Goal: Information Seeking & Learning: Check status

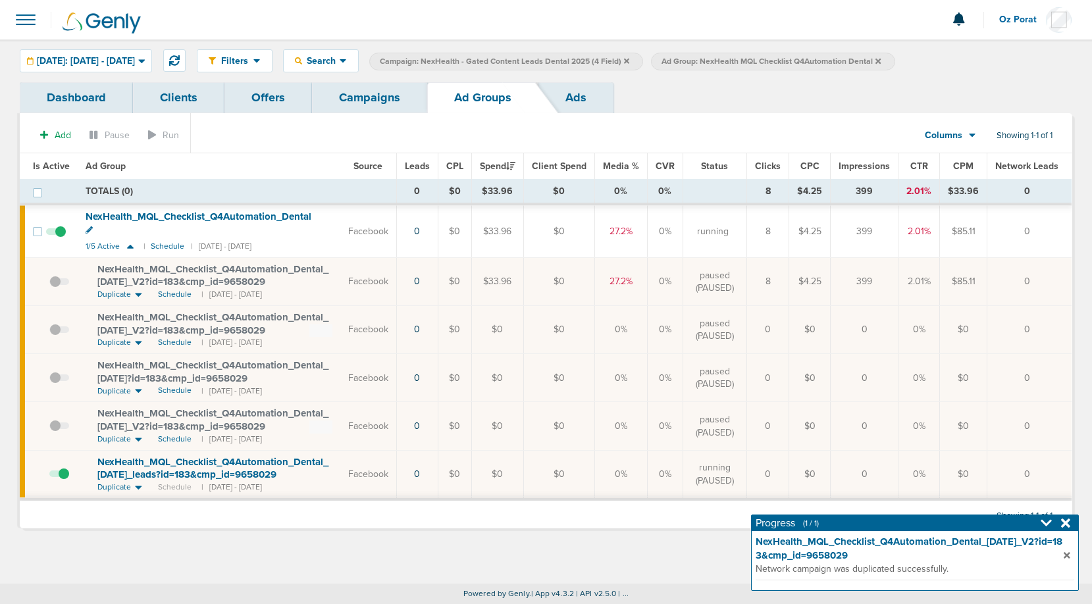
click at [377, 111] on link "Campaigns" at bounding box center [369, 97] width 115 height 31
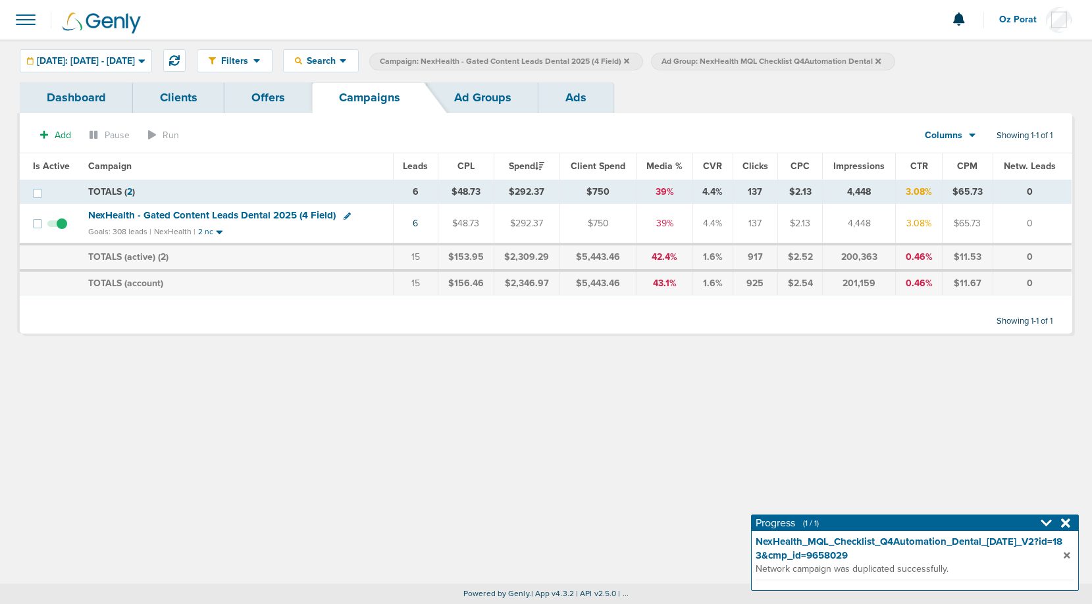
click at [188, 213] on span "NexHealth - Gated Content Leads Dental 2025 (4 Field)" at bounding box center [212, 215] width 248 height 12
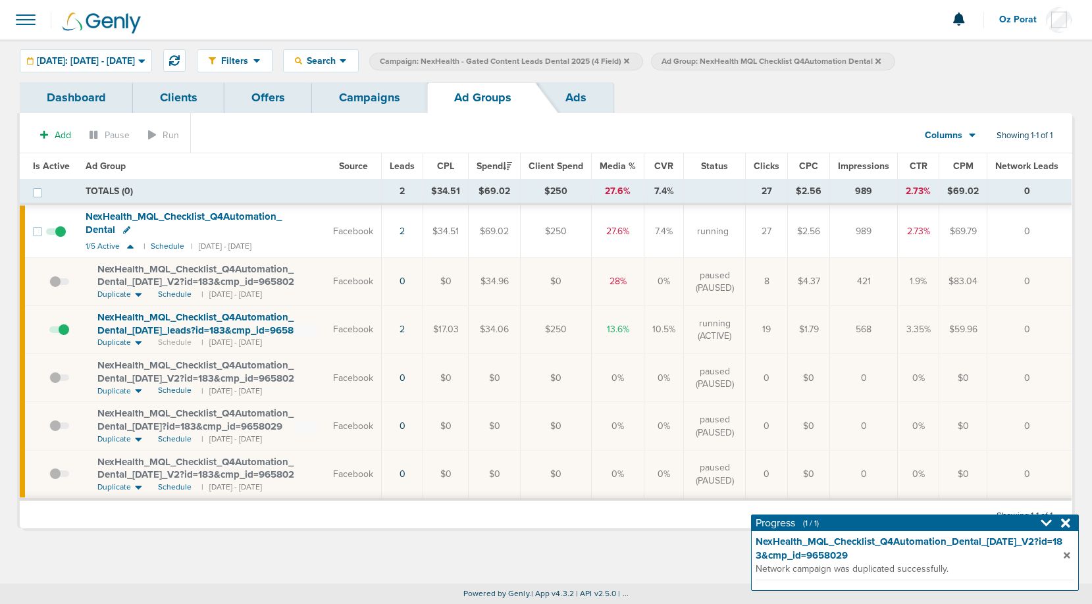
click at [881, 60] on icon at bounding box center [878, 61] width 5 height 8
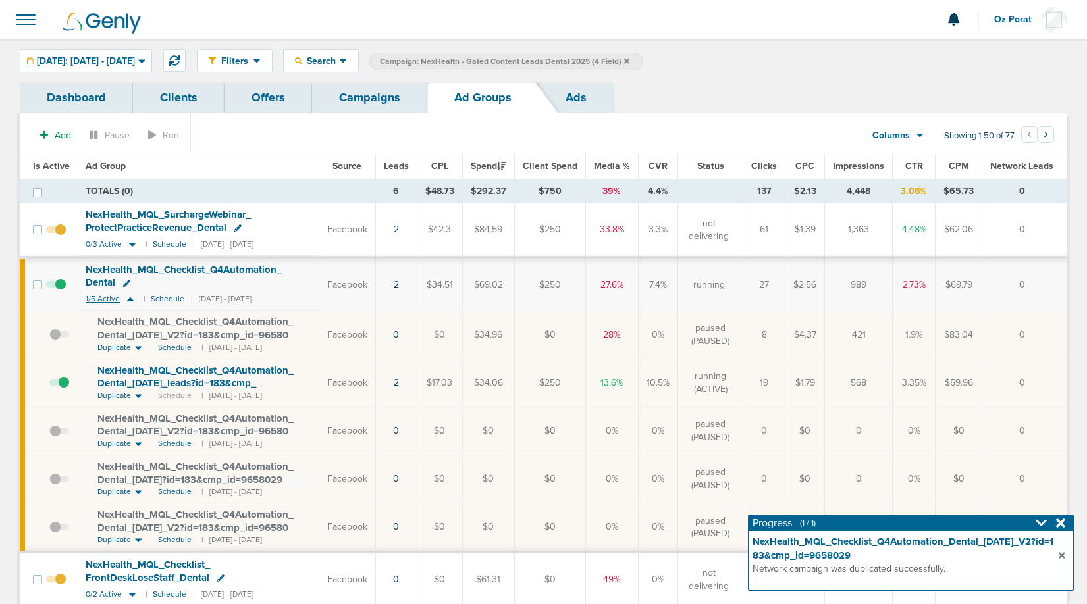
click at [97, 297] on span "1/5 Active" at bounding box center [103, 299] width 34 height 10
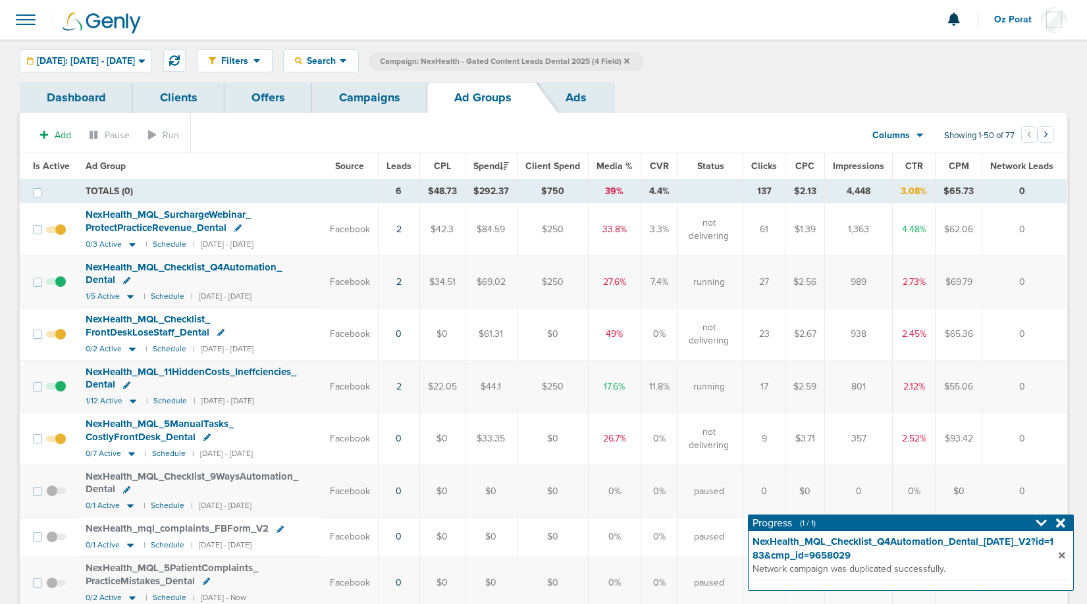
click at [1057, 526] on icon at bounding box center [1060, 523] width 9 height 9
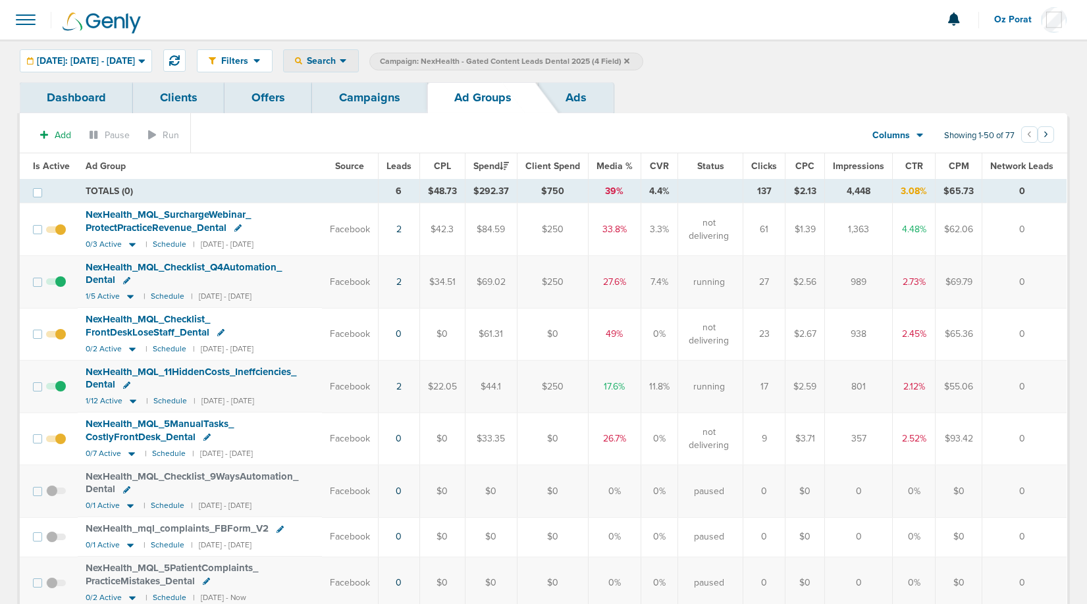
click at [340, 59] on span "Search" at bounding box center [321, 60] width 38 height 11
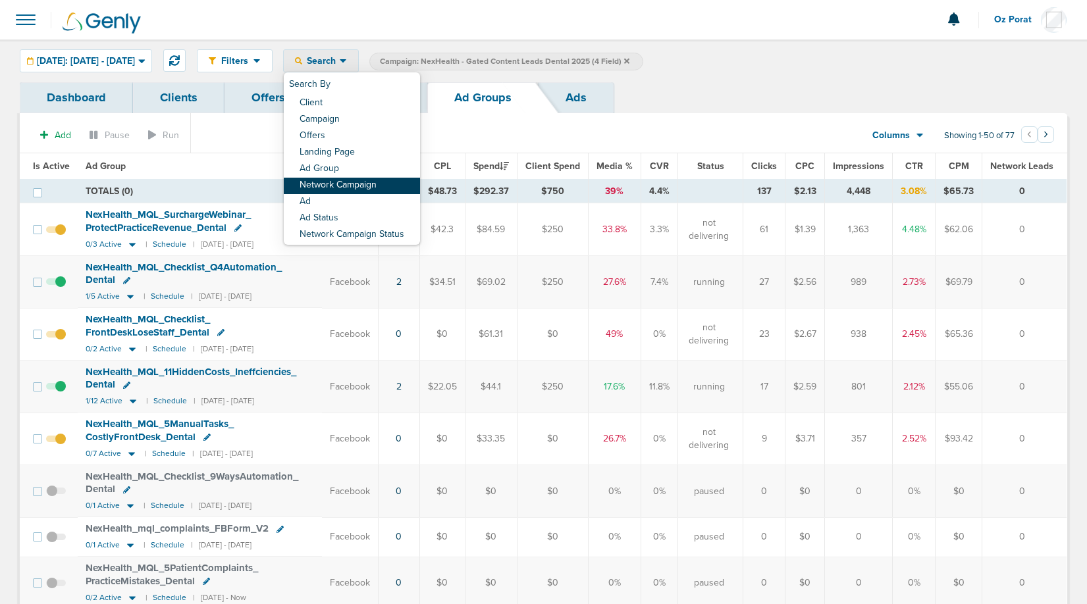
click at [382, 184] on link "Network Campaign" at bounding box center [352, 186] width 136 height 16
select select "netCmpName"
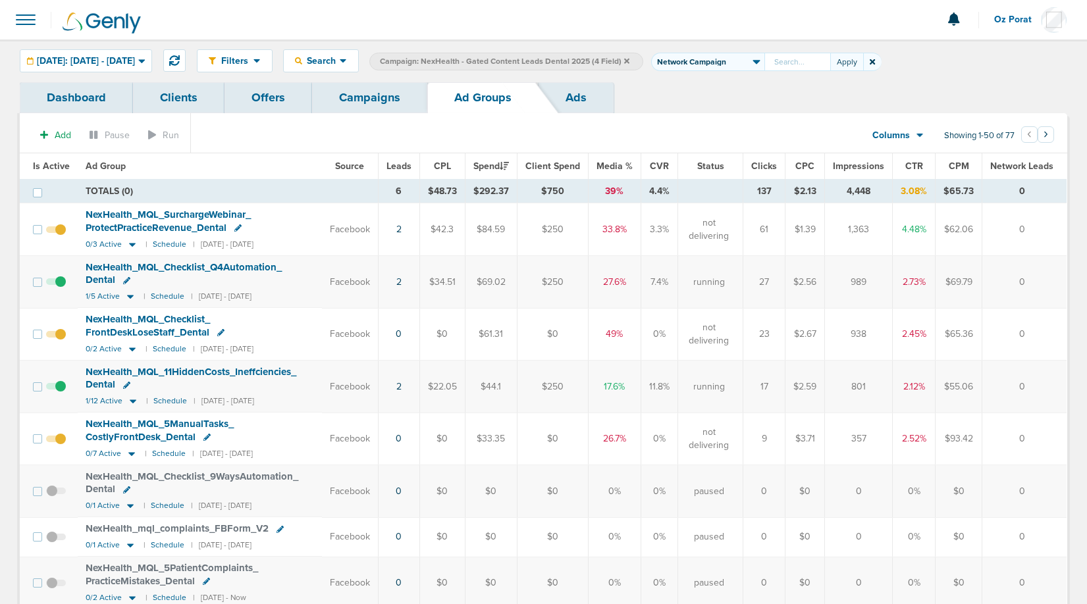
click at [802, 63] on input "text" at bounding box center [797, 62] width 66 height 18
type input "NexHealth_MQL_Checklist_[DATE]_Dental_[DATE]?id=183&cmp_id=9658029"
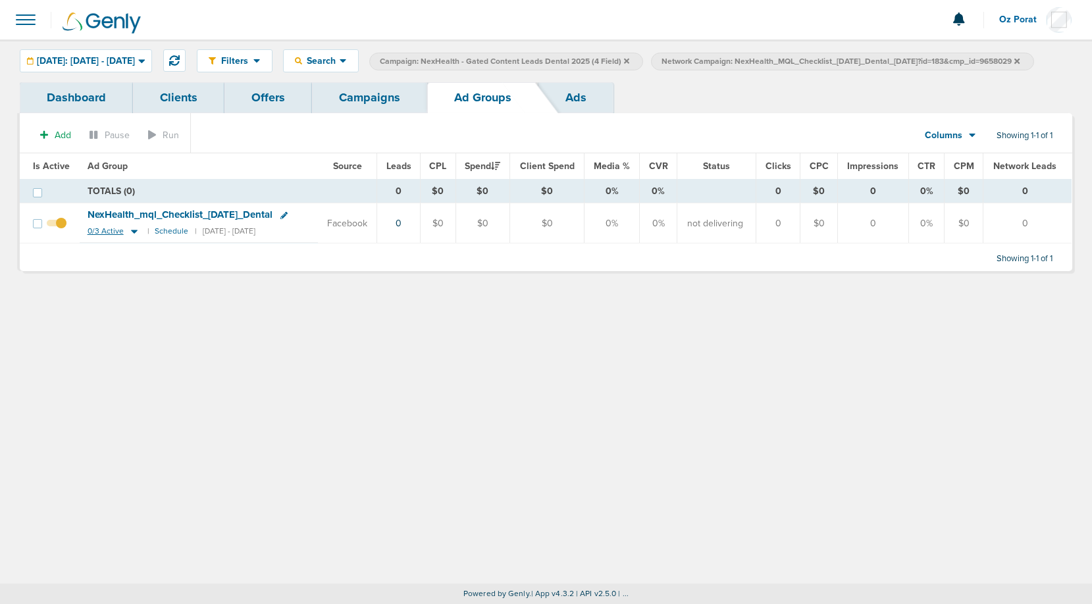
click at [99, 236] on span "0/3 Active" at bounding box center [106, 231] width 36 height 10
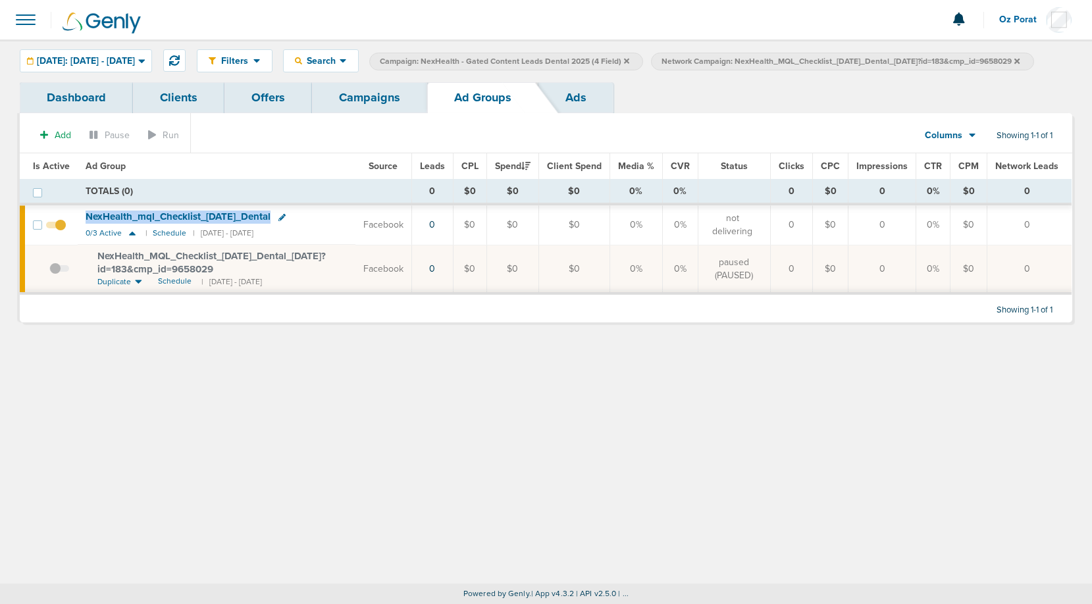
drag, startPoint x: 84, startPoint y: 239, endPoint x: 288, endPoint y: 242, distance: 204.1
click at [288, 242] on td "NexHealth_ mql_ Checklist_ [DATE]_ Dental 0/3 Active | Schedule | [DATE] - [DAT…" at bounding box center [217, 224] width 278 height 39
copy span "NexHealth_ mql_ Checklist_ [DATE]_ Dental"
click at [340, 59] on span "Search" at bounding box center [321, 60] width 38 height 11
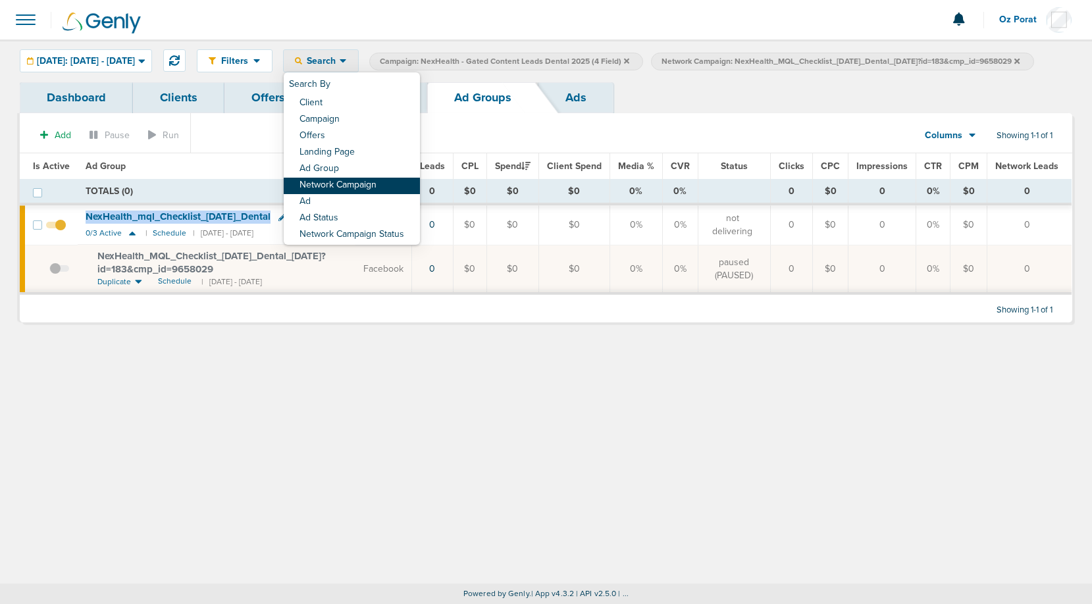
click at [368, 184] on link "Network Campaign" at bounding box center [352, 186] width 136 height 16
select select "netCmpName"
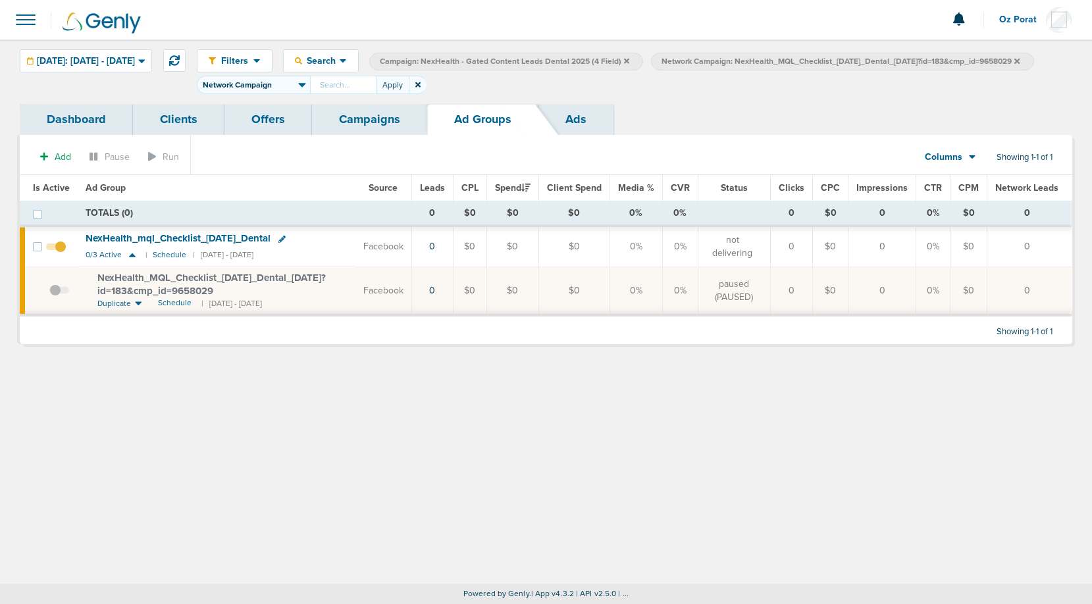
click at [376, 88] on input "text" at bounding box center [343, 85] width 66 height 18
type input "NexHealth_mql_Checklist_[DATE]_Dental"
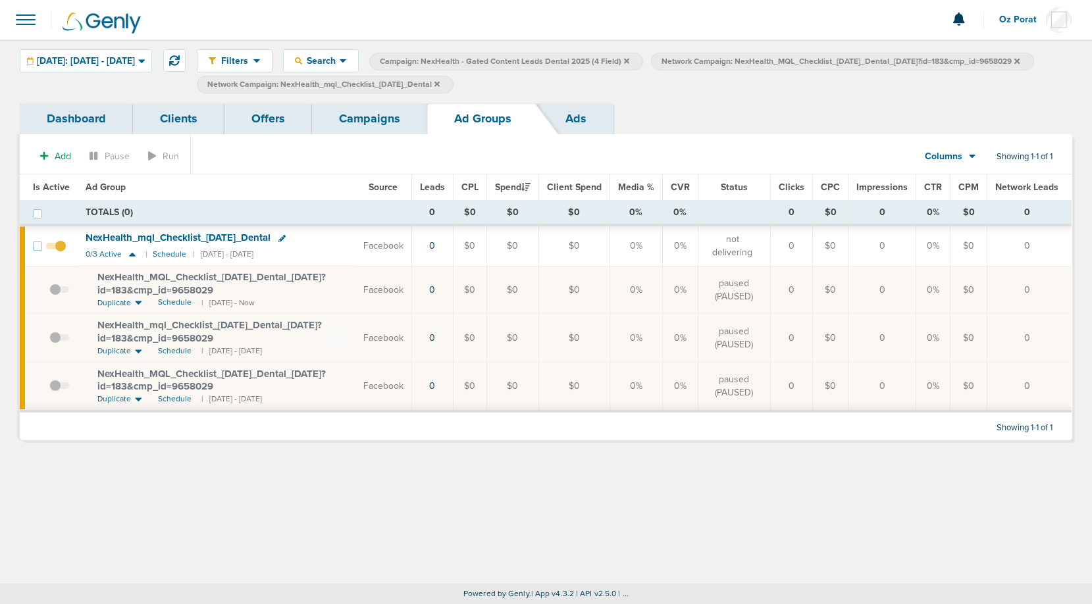
click at [1014, 65] on icon at bounding box center [1016, 61] width 5 height 8
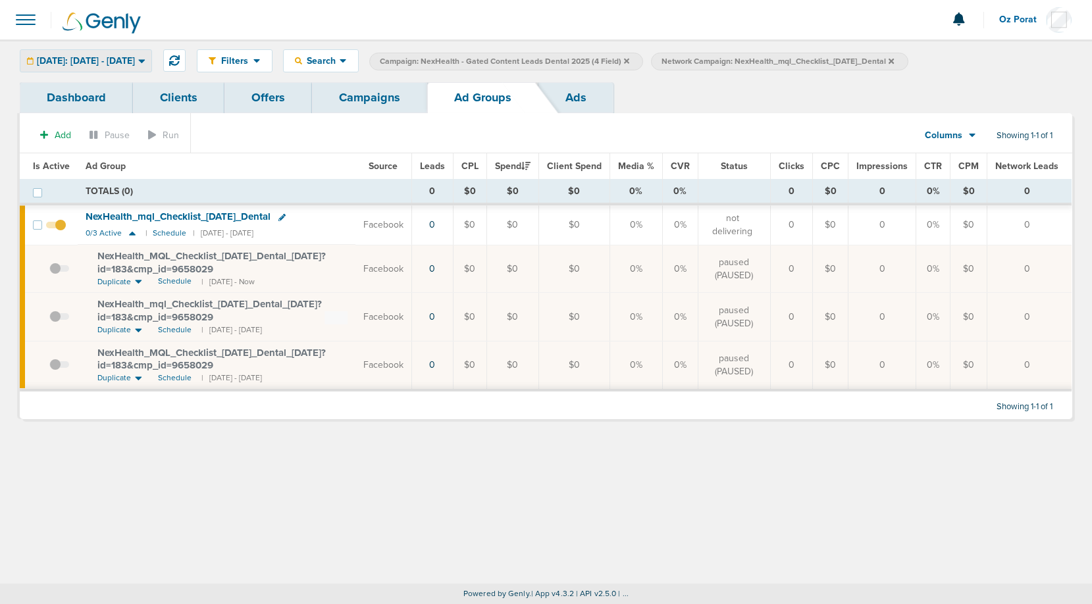
click at [129, 68] on div "[DATE]: [DATE] - [DATE]" at bounding box center [85, 61] width 131 height 22
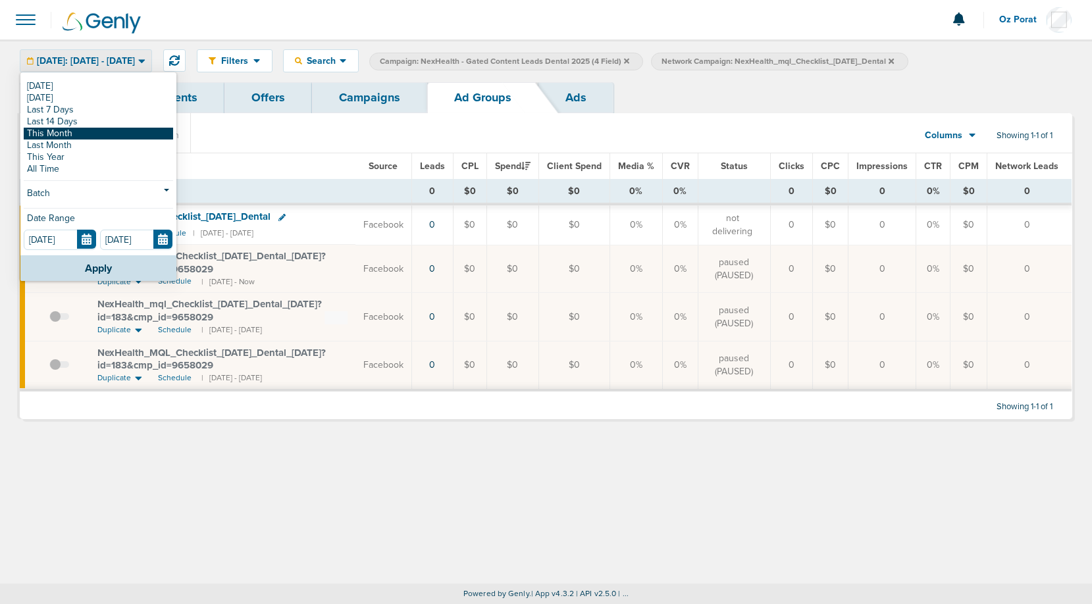
click at [88, 136] on link "This Month" at bounding box center [98, 134] width 149 height 12
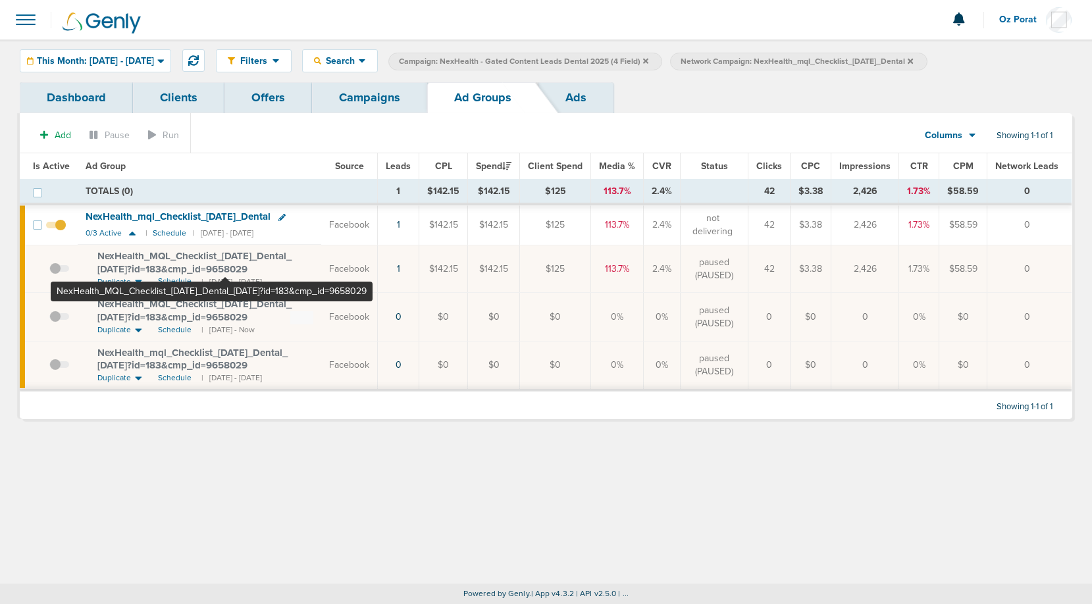
click at [225, 252] on span "NexHealth_ MQL_ Checklist_ [DATE]_ Dental_ [DATE]?id=183&cmp_ id=9658029" at bounding box center [194, 262] width 194 height 25
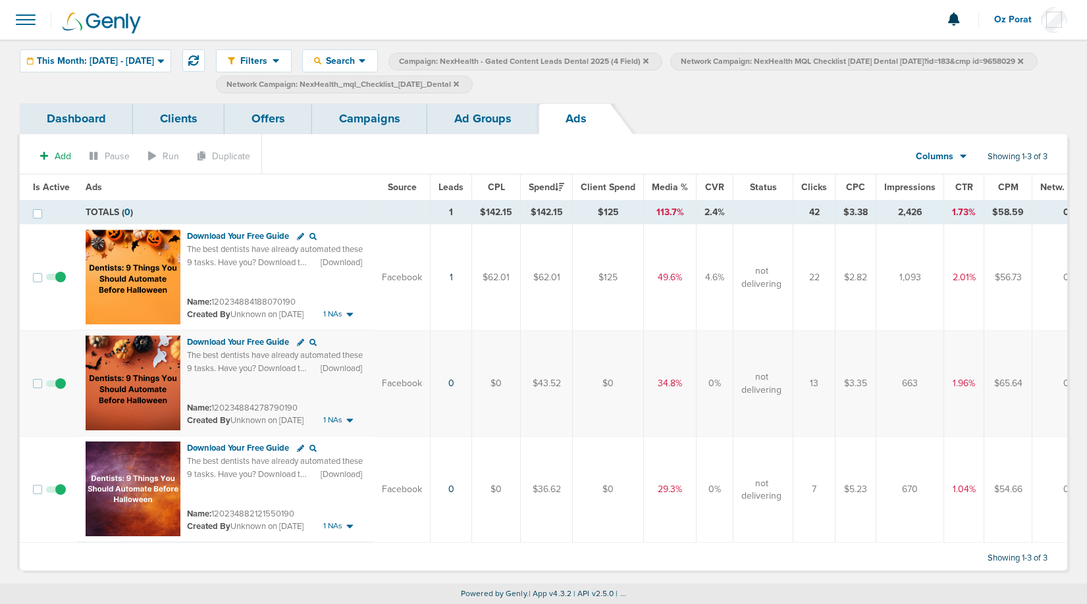
click at [374, 123] on link "Campaigns" at bounding box center [369, 118] width 115 height 31
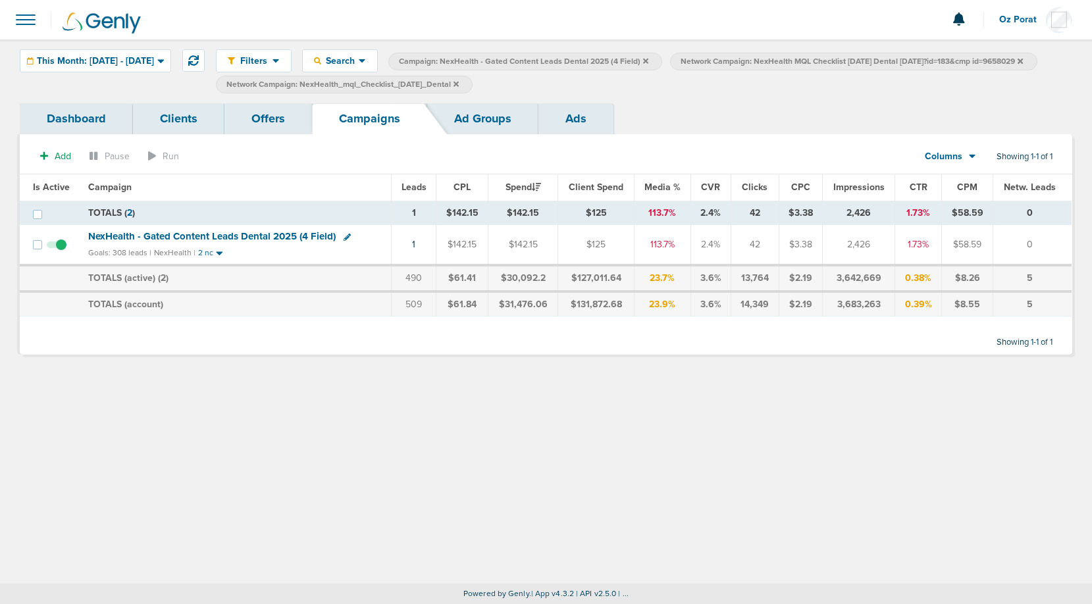
click at [556, 121] on link "Ads" at bounding box center [576, 118] width 75 height 31
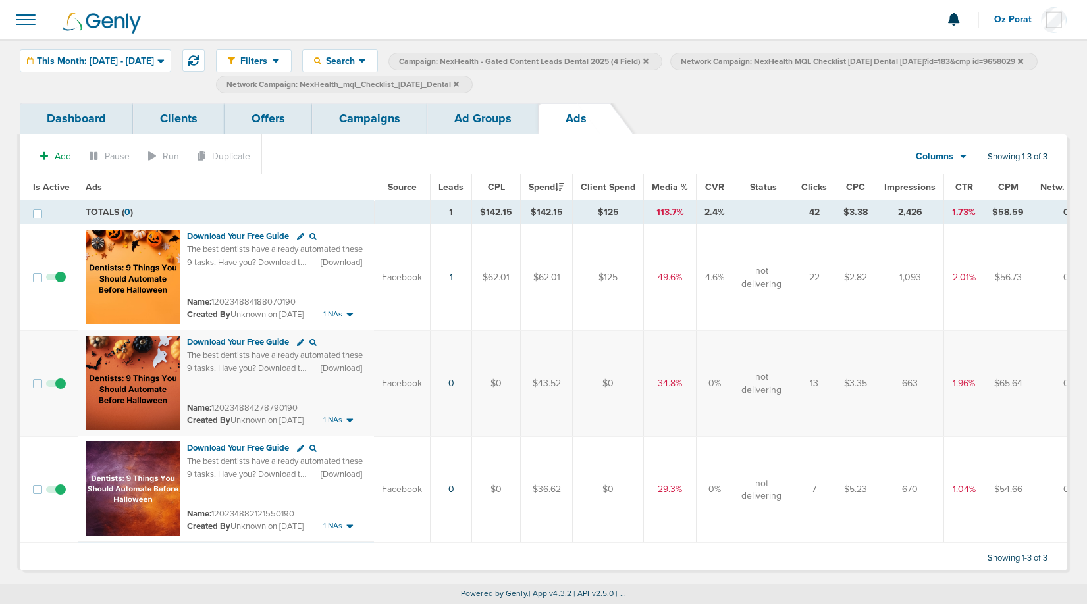
click at [351, 126] on link "Campaigns" at bounding box center [369, 118] width 115 height 31
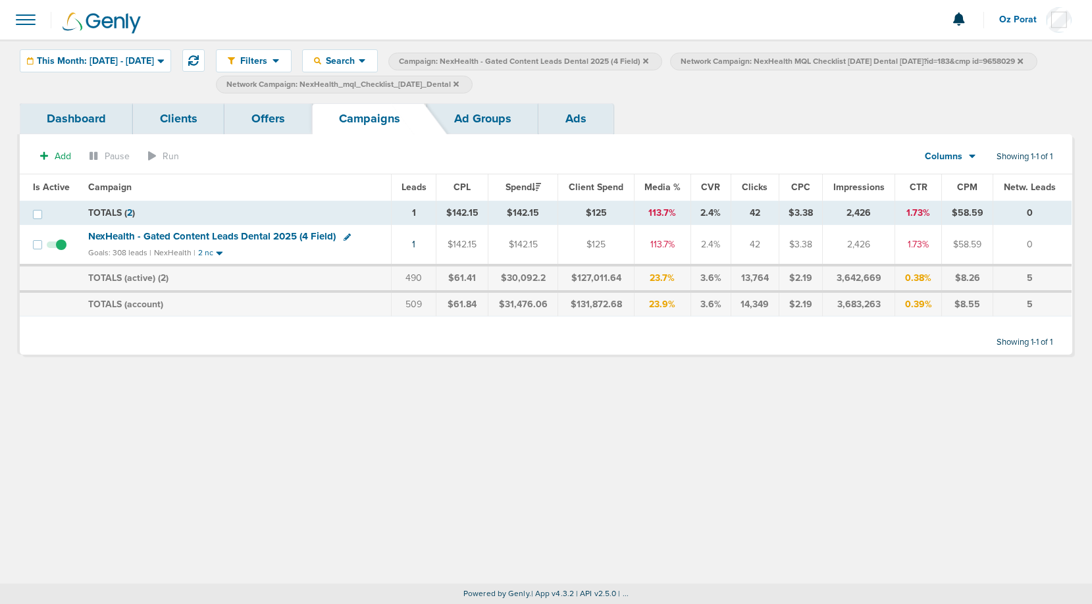
click at [459, 86] on icon at bounding box center [456, 83] width 5 height 5
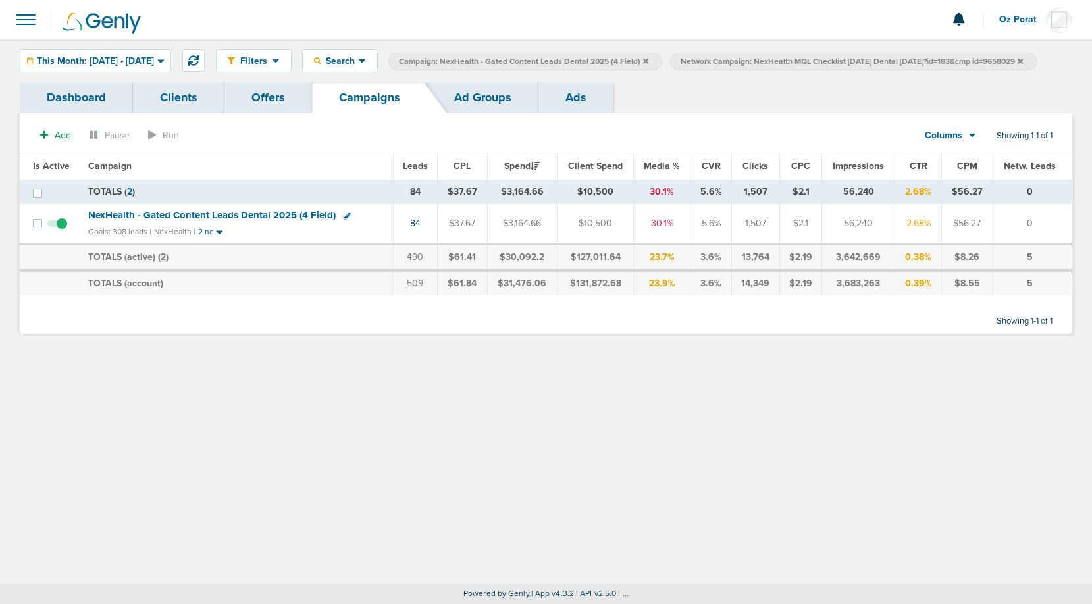
click at [1018, 65] on icon at bounding box center [1020, 61] width 5 height 8
click at [97, 65] on span "This Month: [DATE] - [DATE]" at bounding box center [95, 61] width 117 height 9
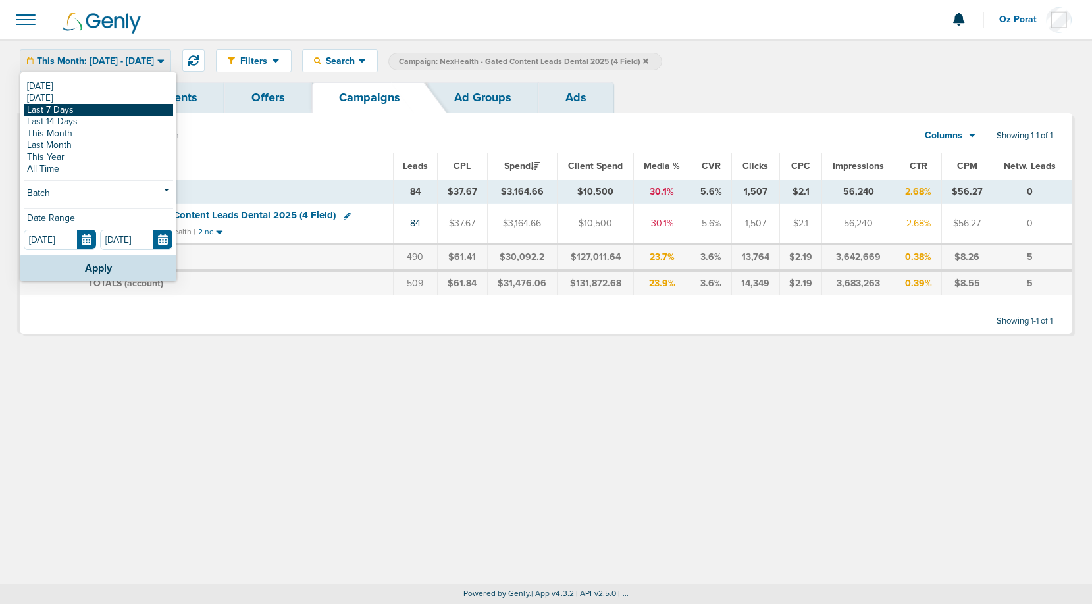
click at [74, 110] on link "Last 7 Days" at bounding box center [98, 110] width 149 height 12
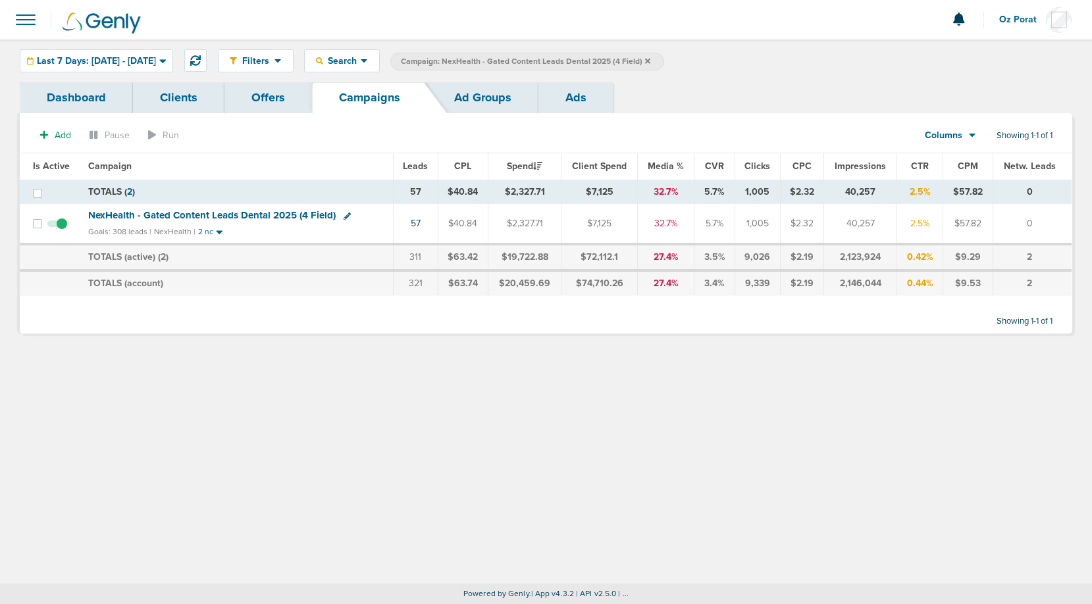
click at [227, 216] on span "NexHealth - Gated Content Leads Dental 2025 (4 Field)" at bounding box center [212, 215] width 248 height 12
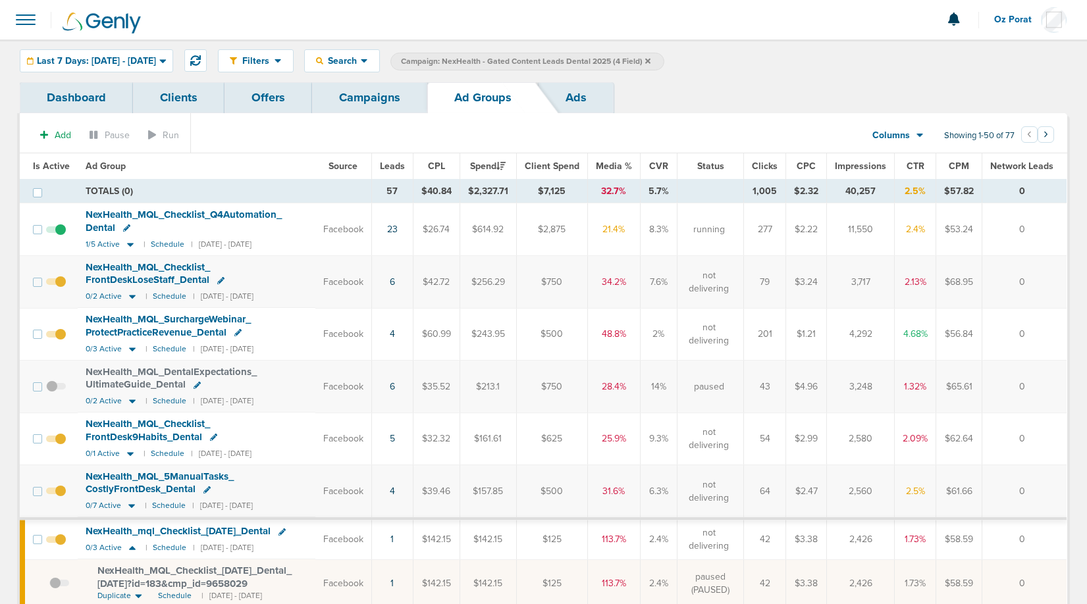
click at [156, 57] on span "Last 7 Days: [DATE] - [DATE]" at bounding box center [96, 61] width 119 height 9
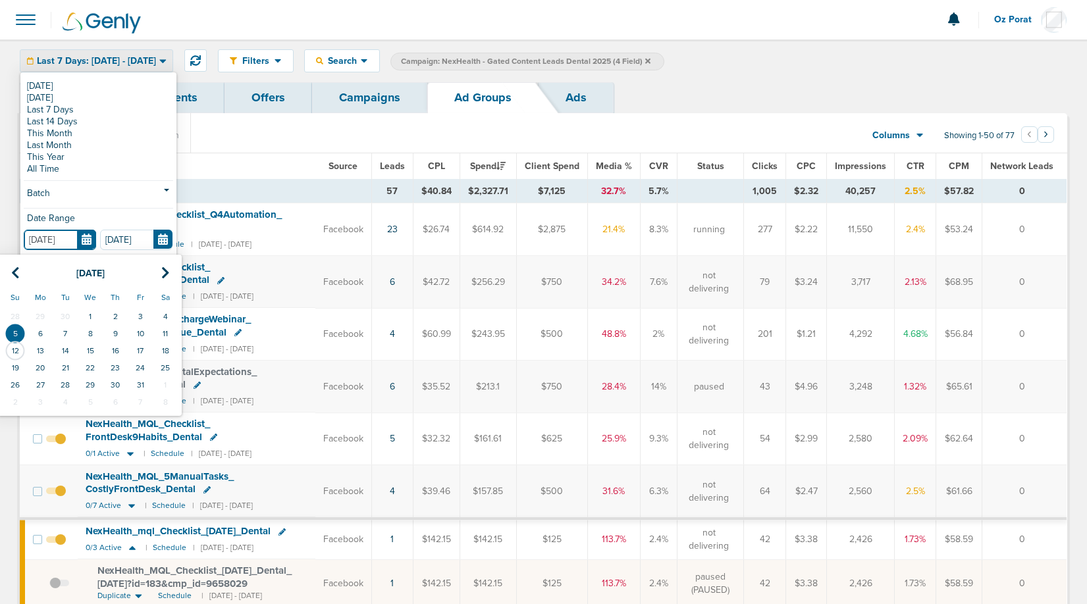
click at [88, 236] on input "[DATE]" at bounding box center [60, 240] width 72 height 20
click at [16, 273] on icon at bounding box center [15, 273] width 9 height 13
click at [13, 268] on icon at bounding box center [15, 273] width 9 height 13
click at [142, 315] on td "1" at bounding box center [140, 316] width 25 height 17
type input "[DATE]"
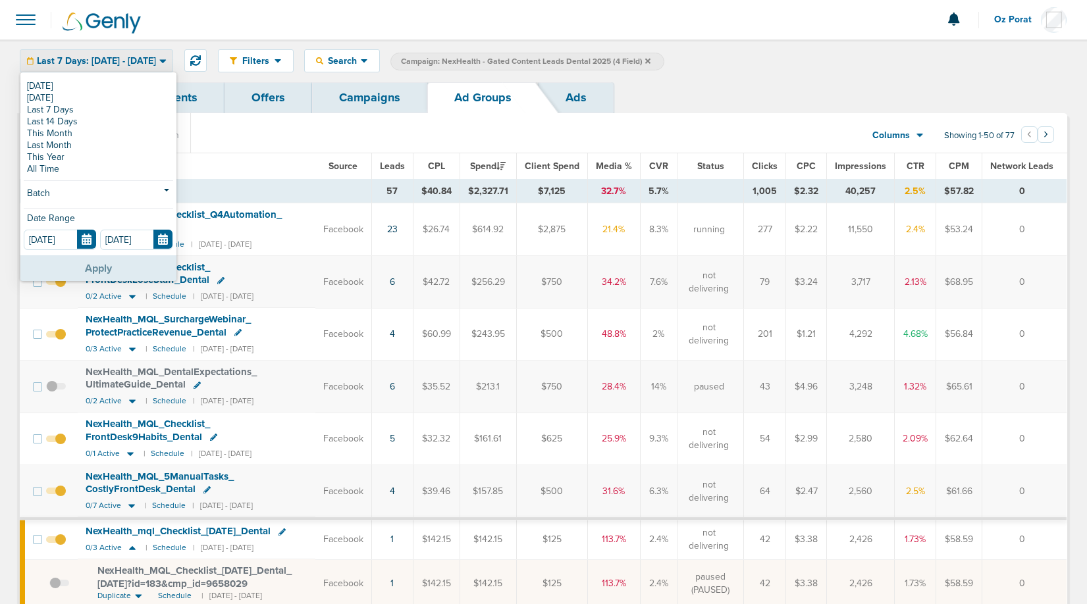
click at [111, 267] on button "Apply" at bounding box center [98, 268] width 156 height 26
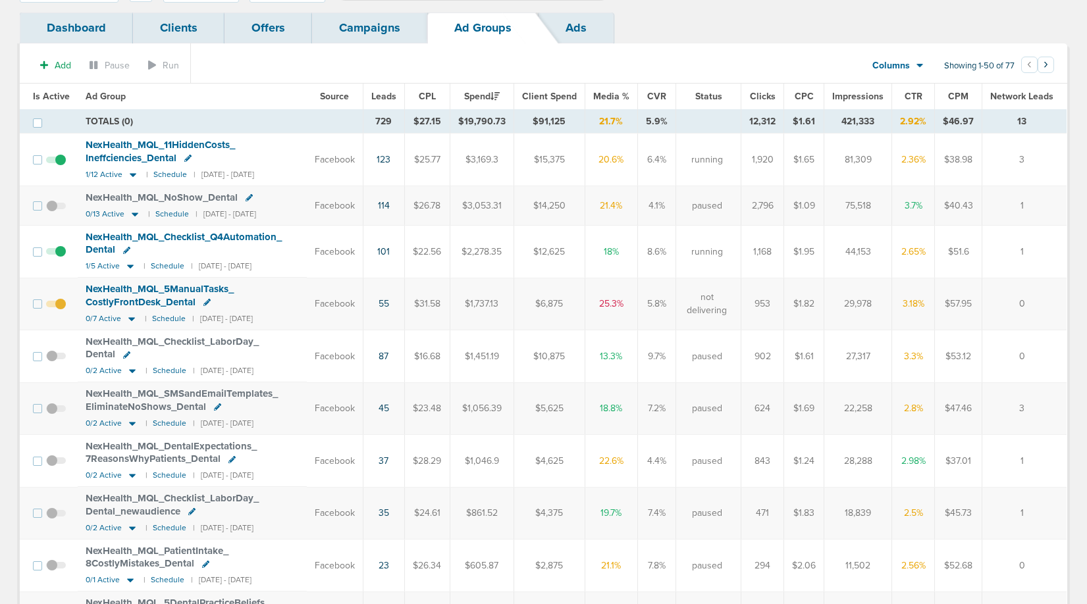
scroll to position [74, 0]
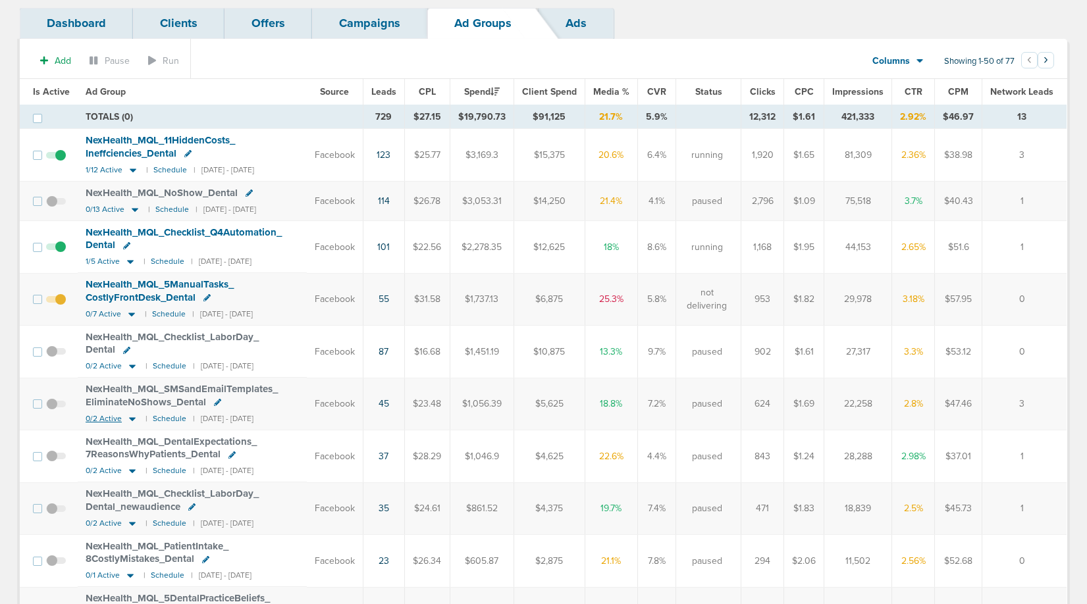
click at [103, 417] on span "0/2 Active" at bounding box center [104, 419] width 36 height 10
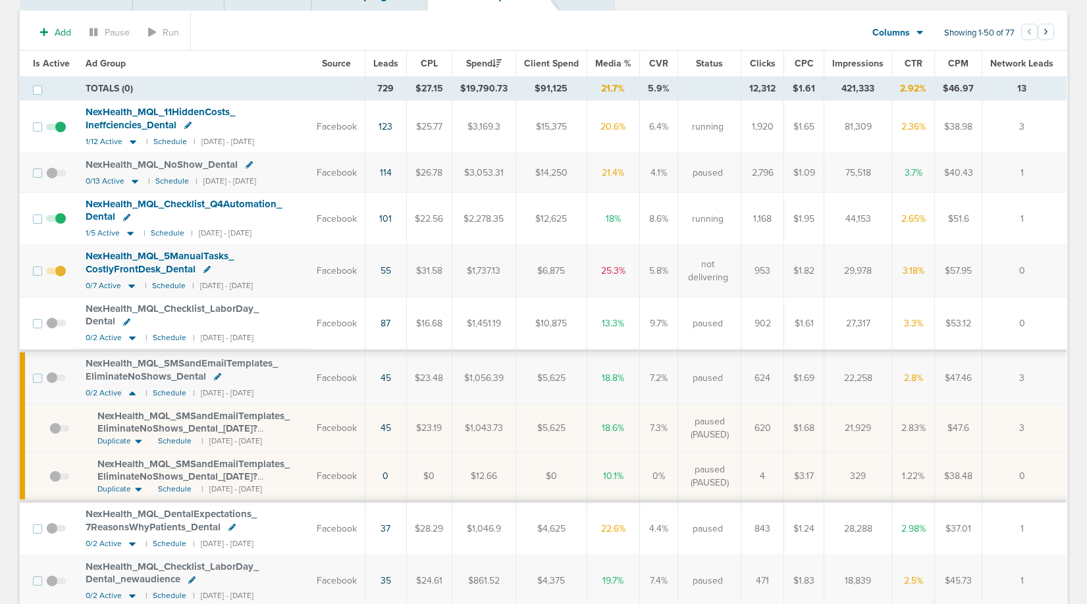
scroll to position [106, 0]
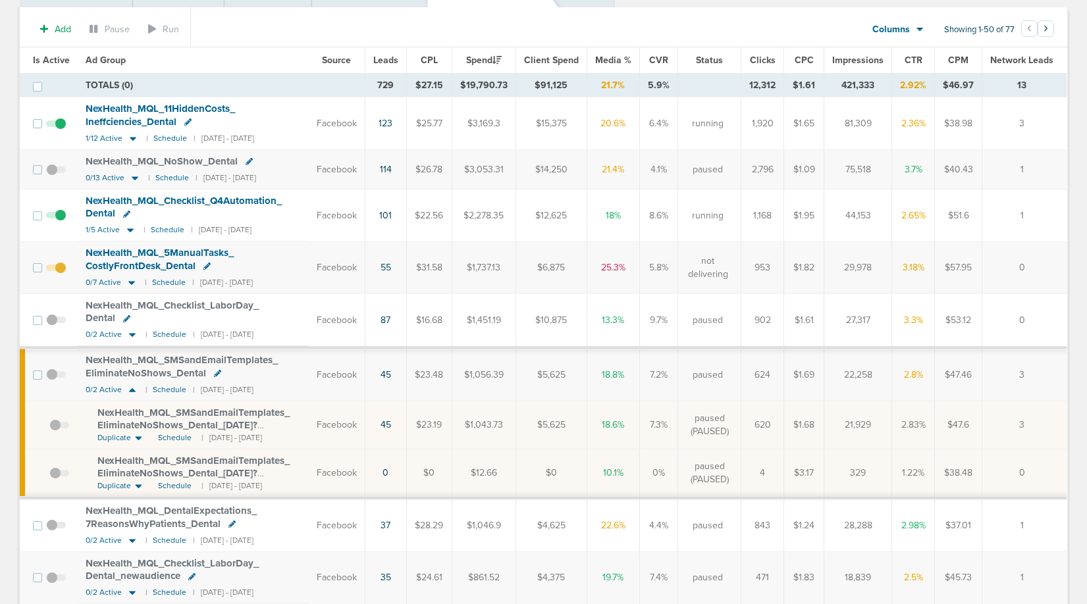
click at [53, 432] on span at bounding box center [59, 432] width 20 height 0
click at [49, 428] on input "checkbox" at bounding box center [49, 428] width 0 height 0
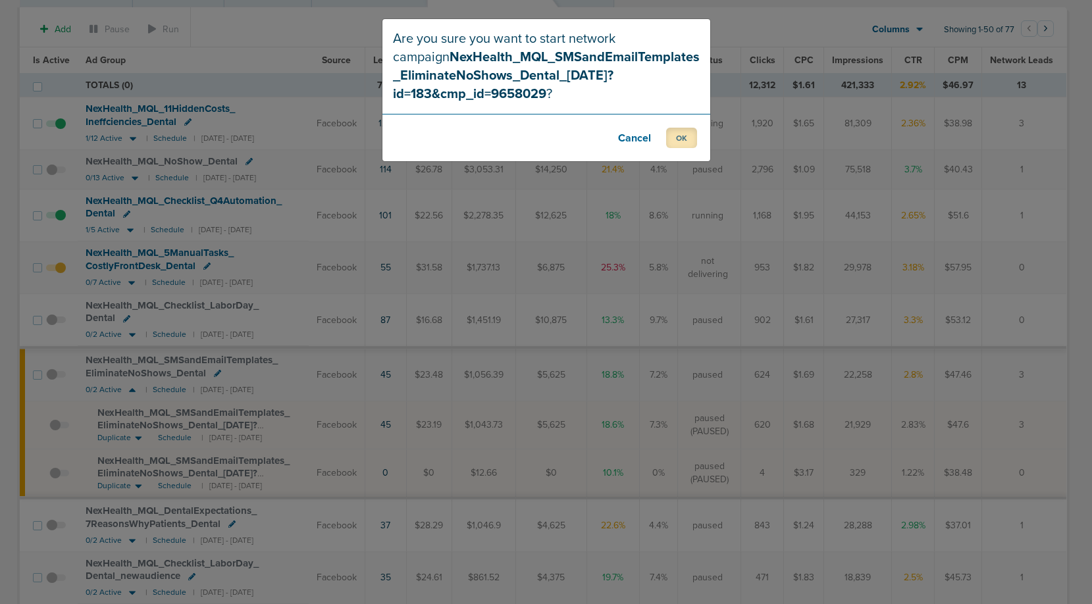
click at [687, 134] on button "OK" at bounding box center [681, 138] width 31 height 20
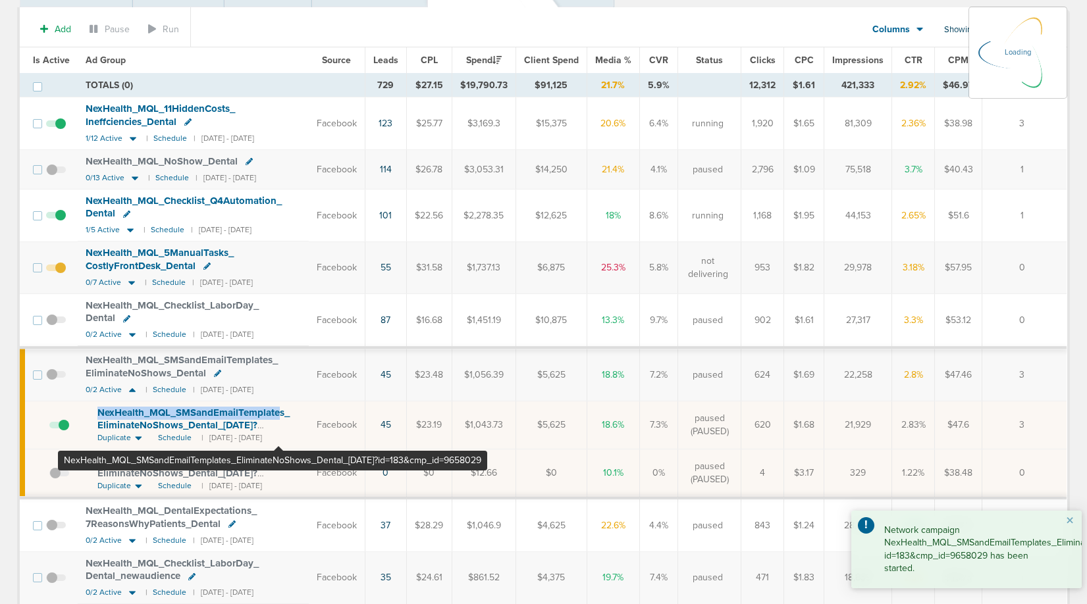
drag, startPoint x: 90, startPoint y: 411, endPoint x: 278, endPoint y: 415, distance: 188.3
click at [278, 415] on td "NexHealth_ MQL_ SMSandEmailTemplates_ EliminateNoShows_ Dental_ [DATE]?id=183&c…" at bounding box center [193, 426] width 231 height 48
copy span "NexHealth_ MQL_ SMSandEmailTemplate"
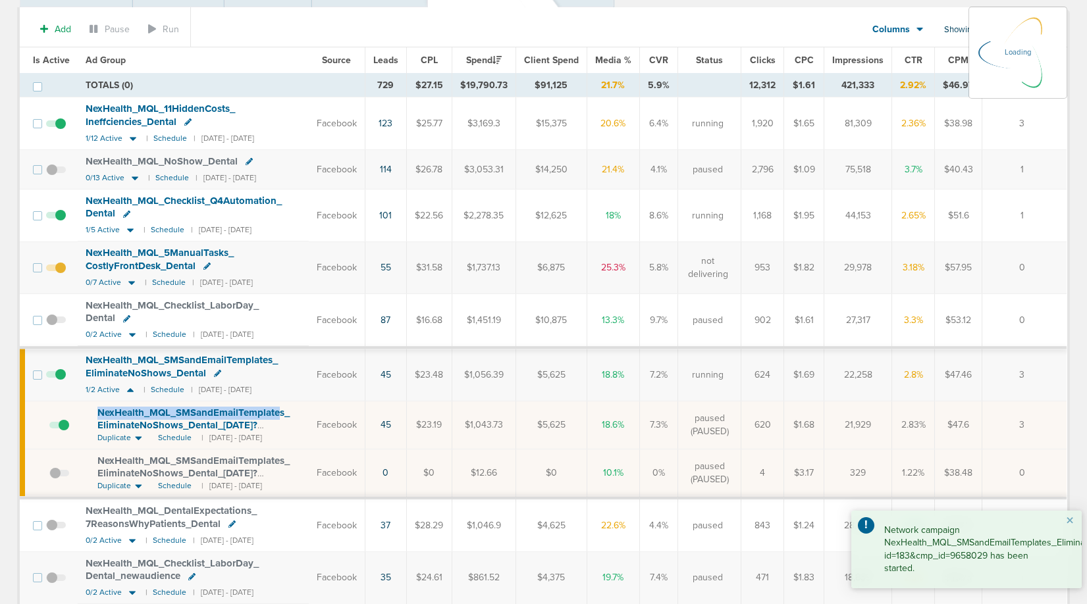
scroll to position [0, 0]
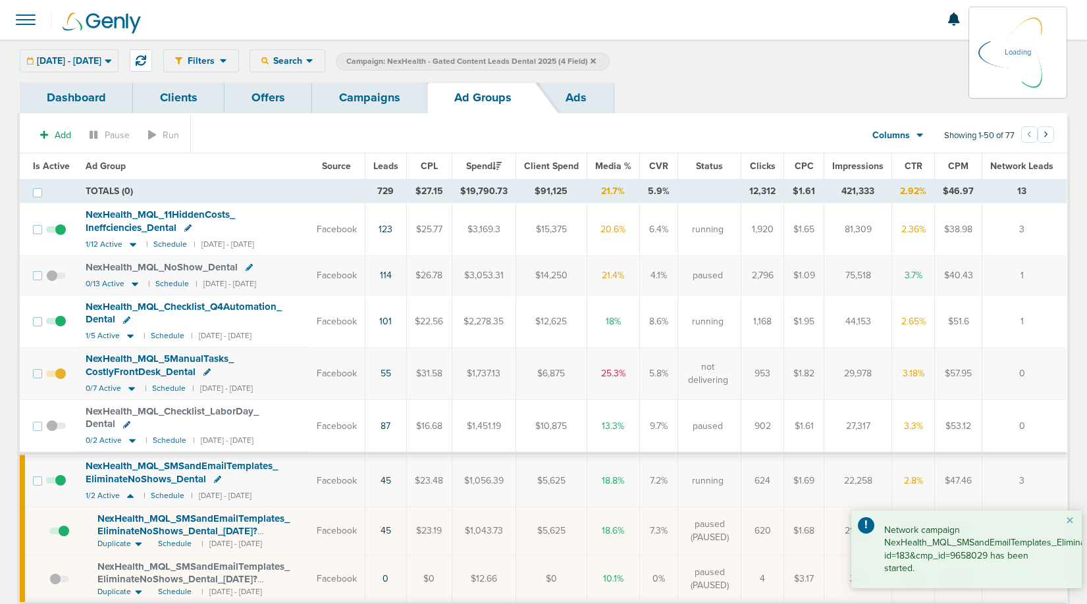
click at [339, 62] on div "Filters Active Only Settings Status Active Inactive Objectives MQL SQL Traffic …" at bounding box center [615, 60] width 904 height 23
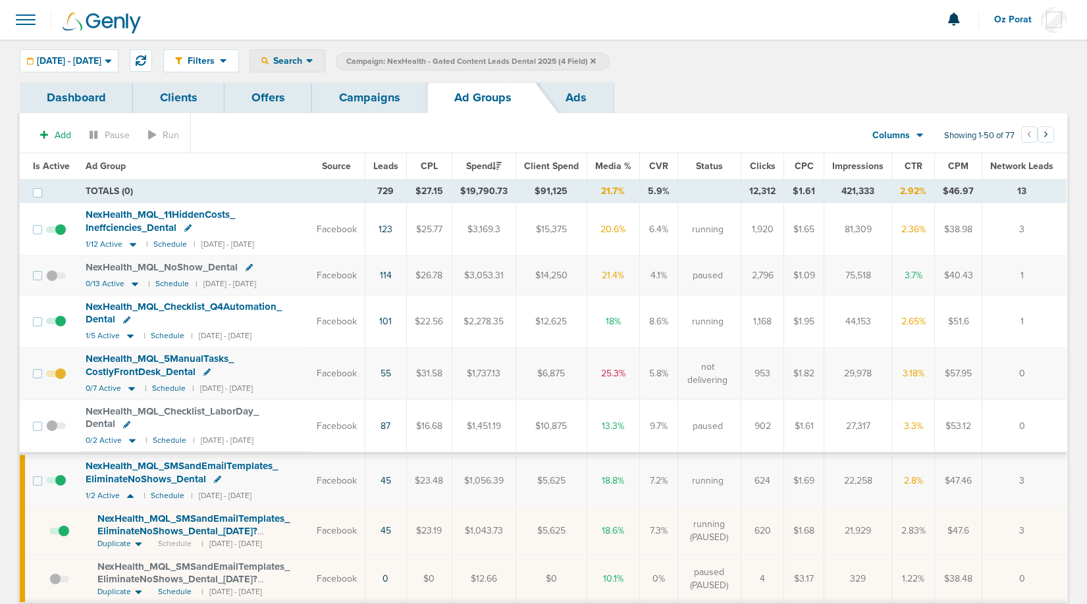
click at [313, 57] on icon at bounding box center [309, 60] width 7 height 11
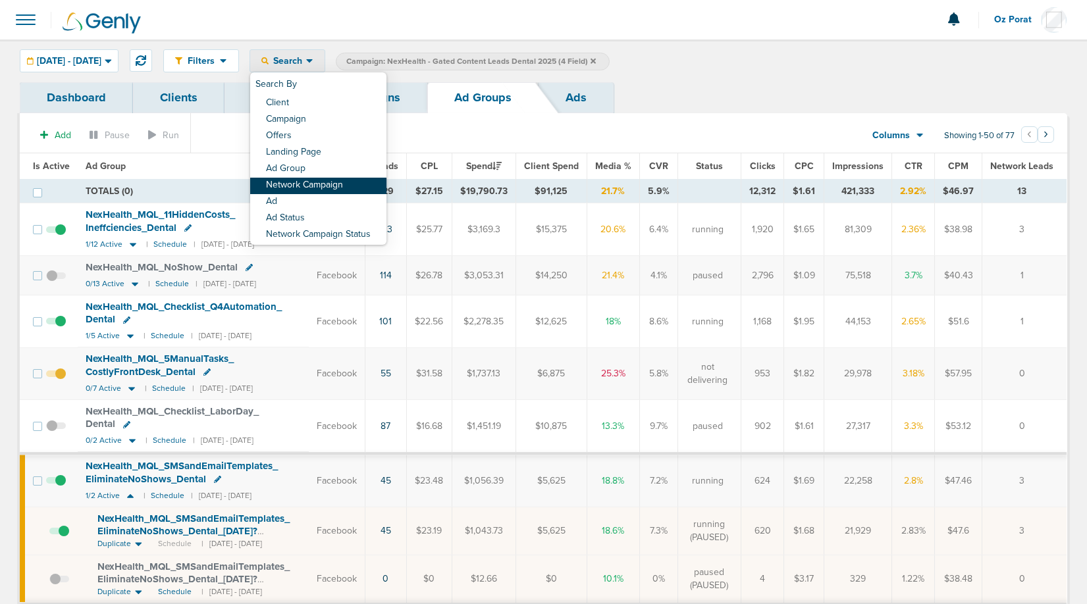
click at [346, 178] on link "Network Campaign" at bounding box center [318, 186] width 136 height 16
select select "netCmpName"
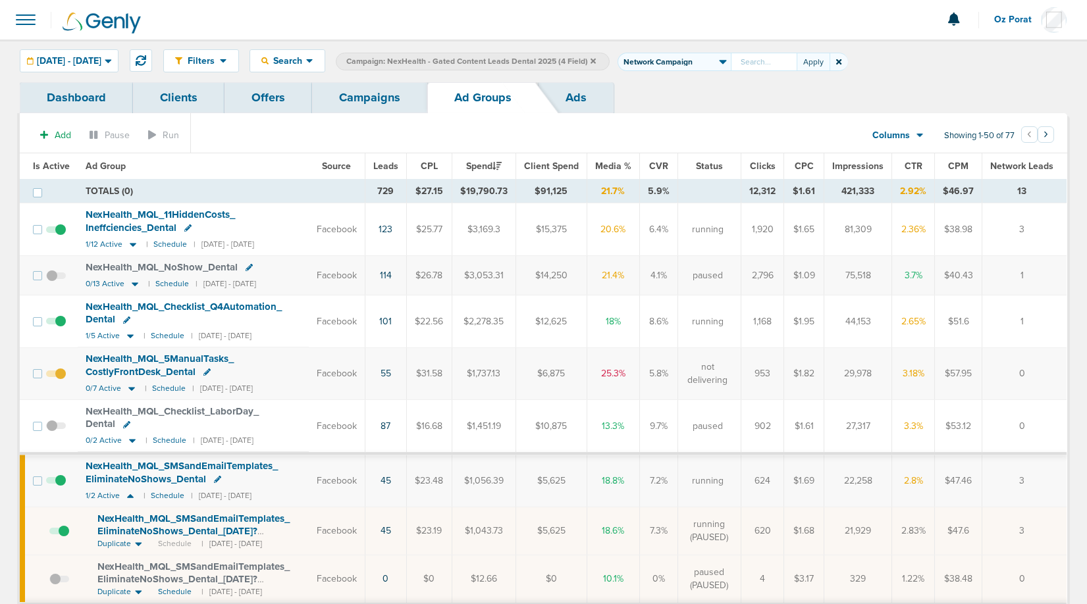
click at [797, 59] on input "text" at bounding box center [764, 62] width 66 height 18
type input "NexHealth_MQL_SMSandEmailTemplate"
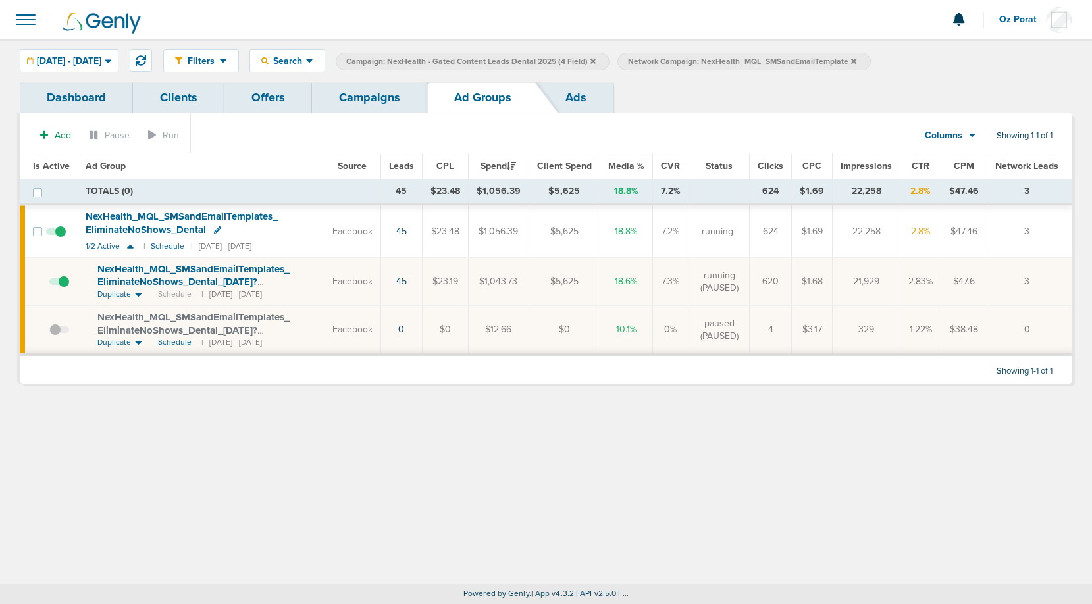
click at [596, 62] on icon at bounding box center [593, 61] width 5 height 8
click at [101, 61] on span "[DATE] - [DATE]" at bounding box center [69, 61] width 65 height 9
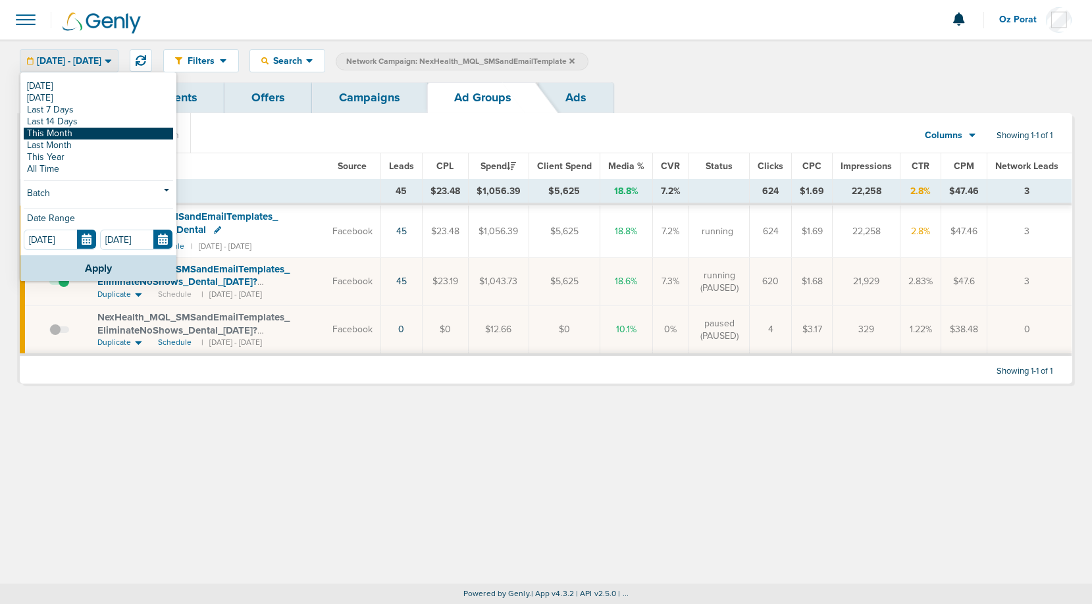
click at [75, 131] on link "This Month" at bounding box center [98, 134] width 149 height 12
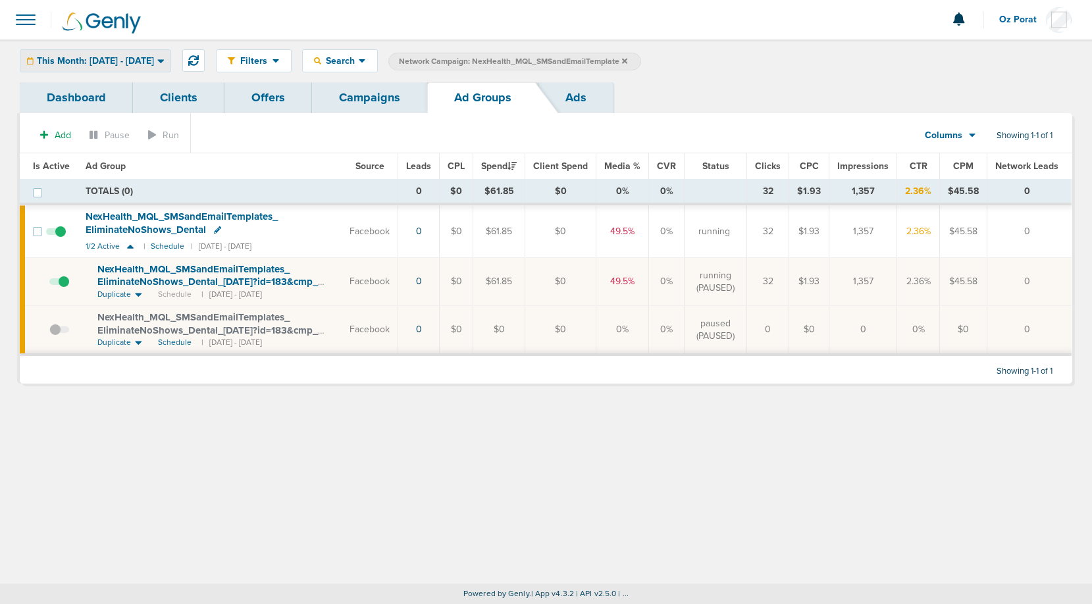
click at [150, 67] on div "This Month: [DATE] - [DATE]" at bounding box center [95, 61] width 150 height 22
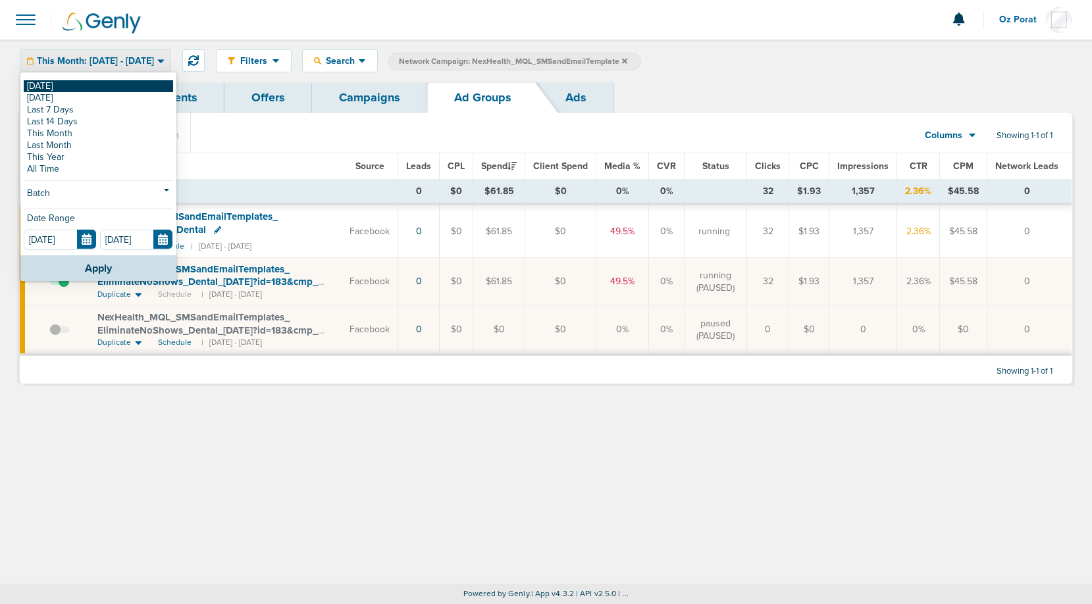
click at [100, 85] on link "[DATE]" at bounding box center [98, 86] width 149 height 12
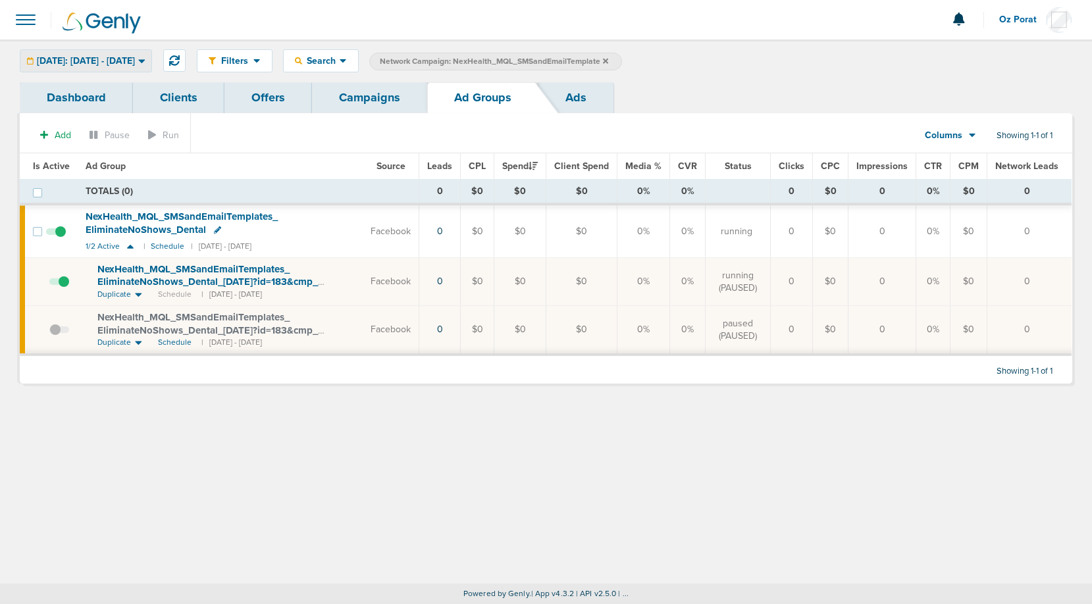
click at [135, 60] on span "[DATE]: [DATE] - [DATE]" at bounding box center [86, 61] width 98 height 9
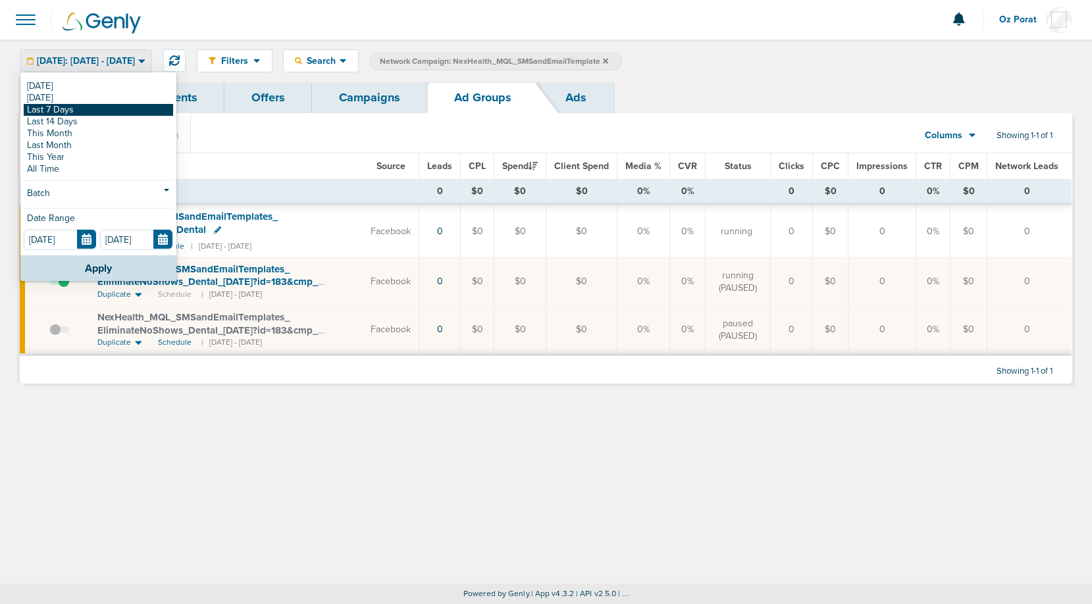
click at [104, 111] on link "Last 7 Days" at bounding box center [98, 110] width 149 height 12
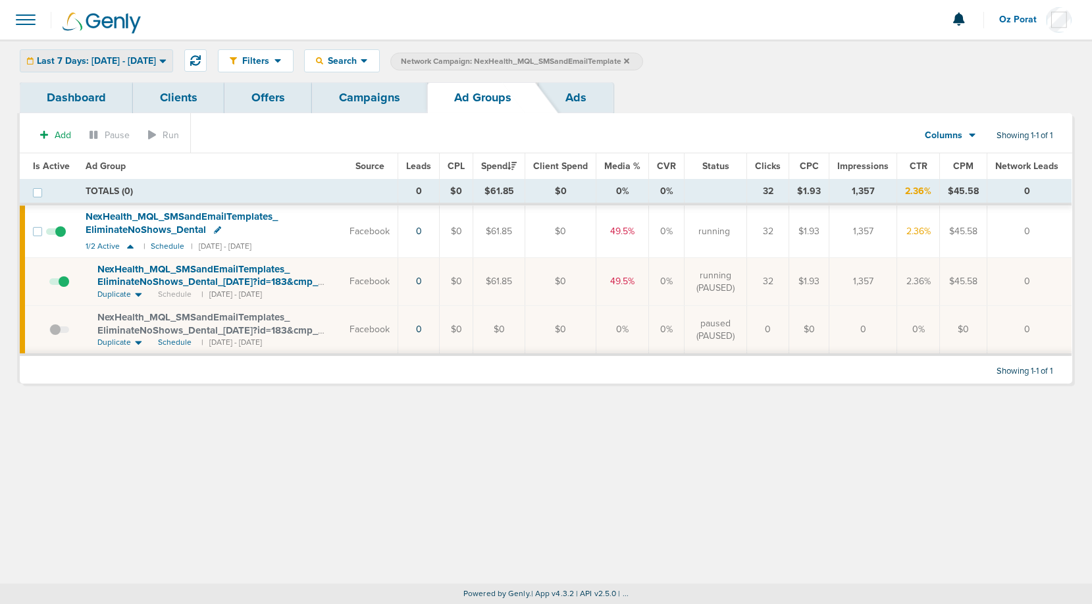
click at [156, 57] on span "Last 7 Days: [DATE] - [DATE]" at bounding box center [96, 61] width 119 height 9
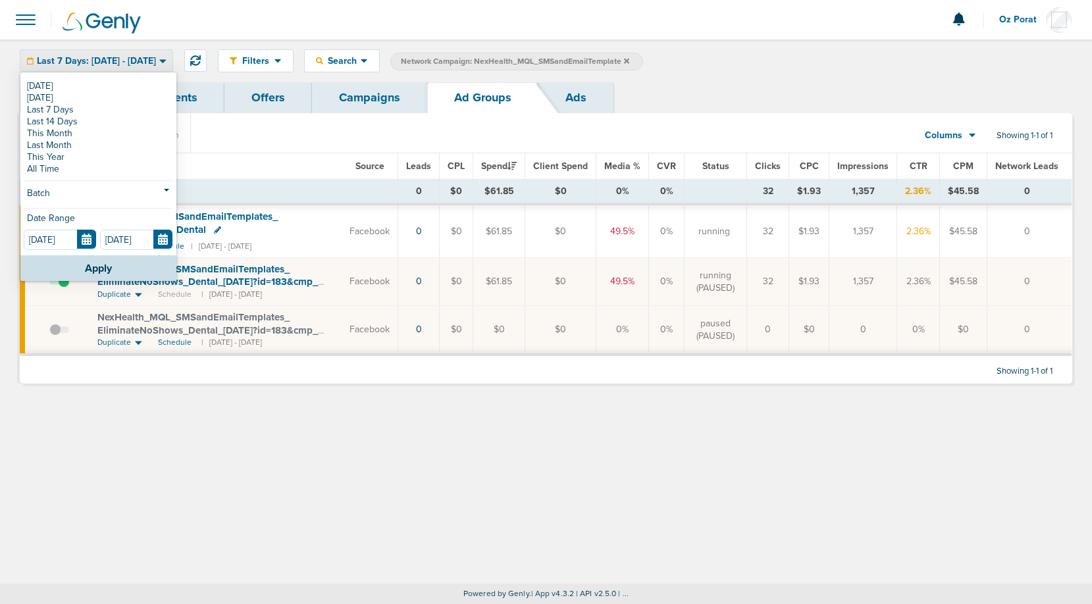
click at [232, 414] on div "Filters Active Only Settings Status Active Inactive Objectives MQL SQL Traffic …" at bounding box center [546, 311] width 1092 height 544
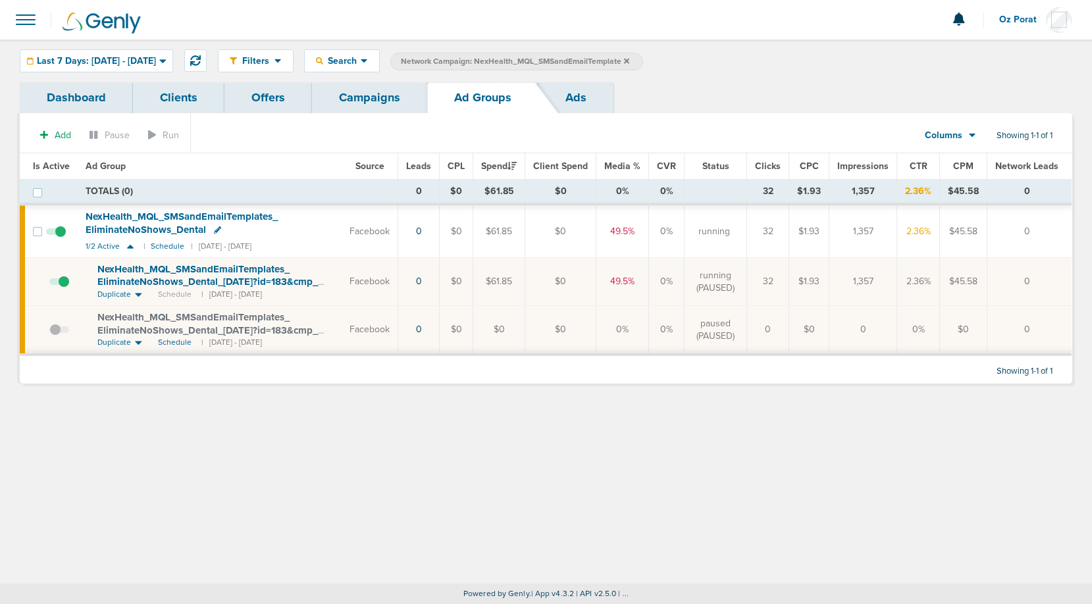
click at [138, 294] on icon at bounding box center [138, 295] width 7 height 4
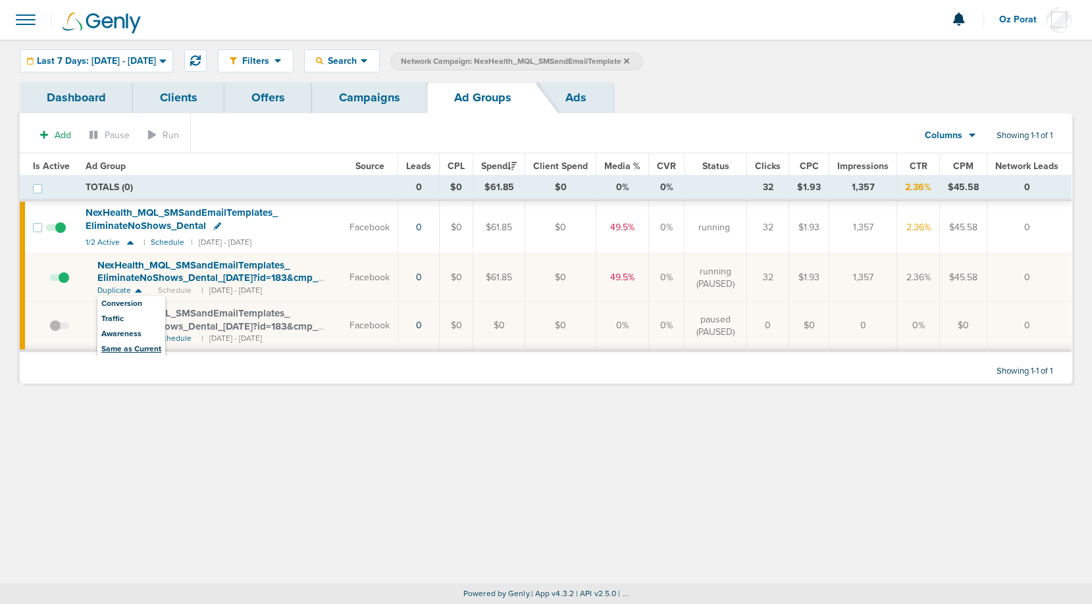
click at [132, 348] on span "Same as Current" at bounding box center [131, 349] width 68 height 15
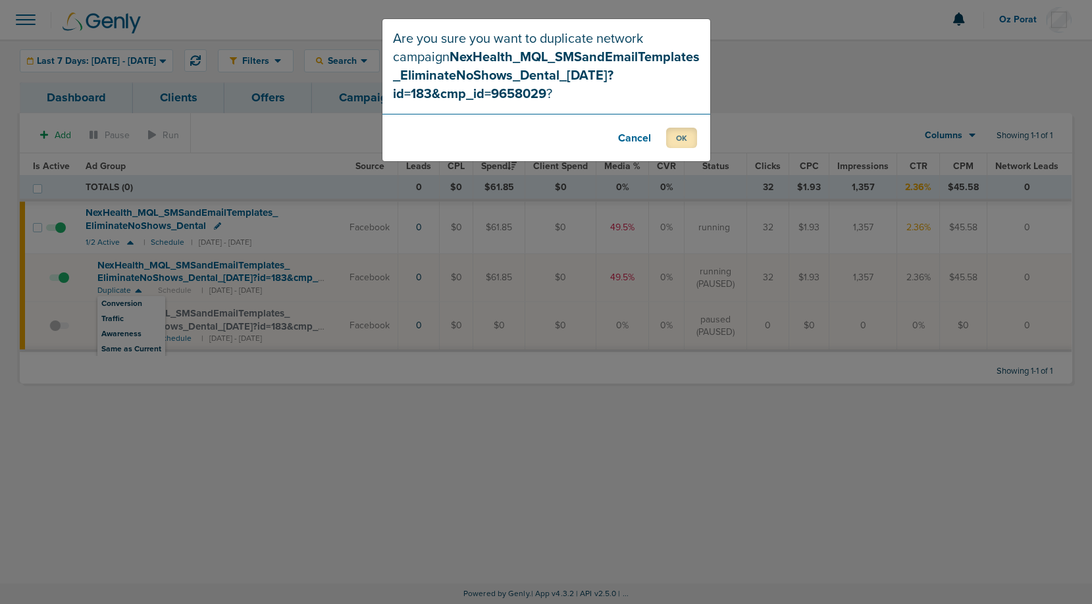
click at [680, 148] on button "OK" at bounding box center [681, 138] width 31 height 20
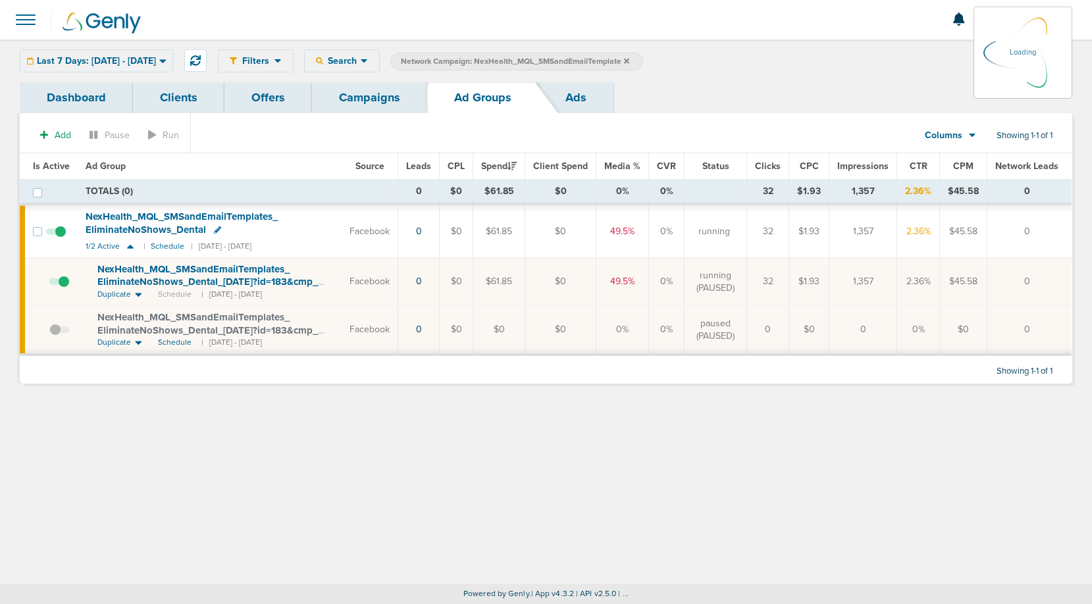
scroll to position [0, 0]
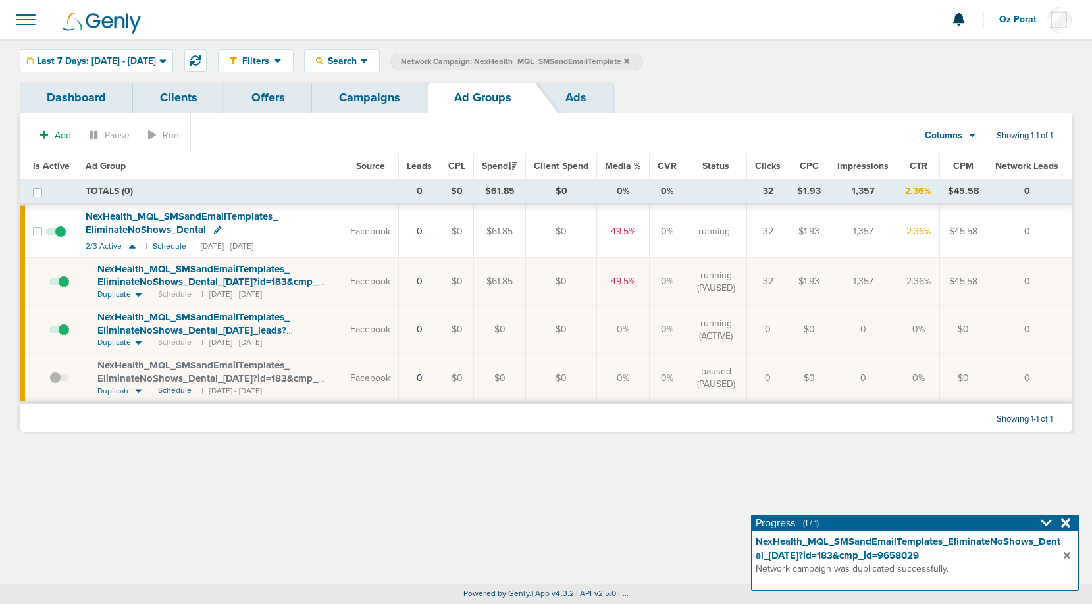
click at [59, 288] on span at bounding box center [59, 288] width 20 height 0
click at [49, 284] on input "checkbox" at bounding box center [49, 284] width 0 height 0
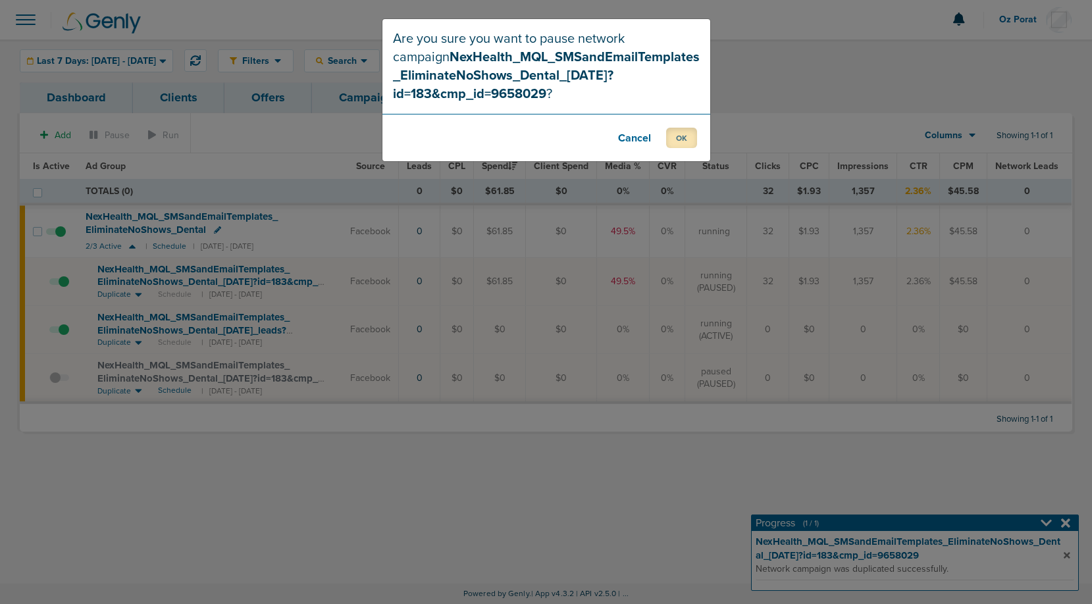
click at [684, 129] on button "OK" at bounding box center [681, 138] width 31 height 20
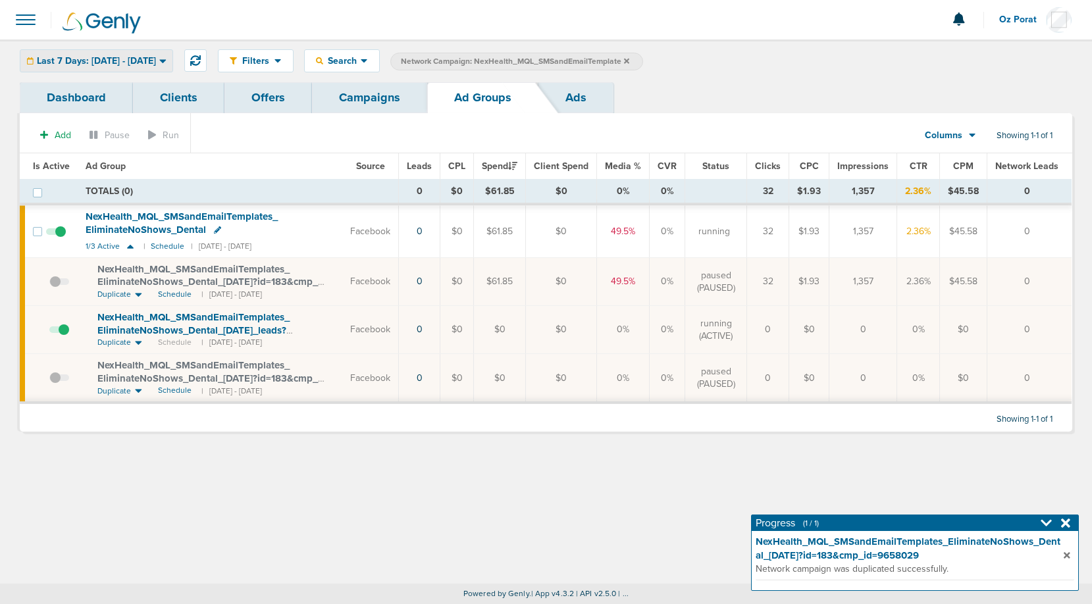
click at [132, 65] on span "Last 7 Days: [DATE] - [DATE]" at bounding box center [96, 61] width 119 height 9
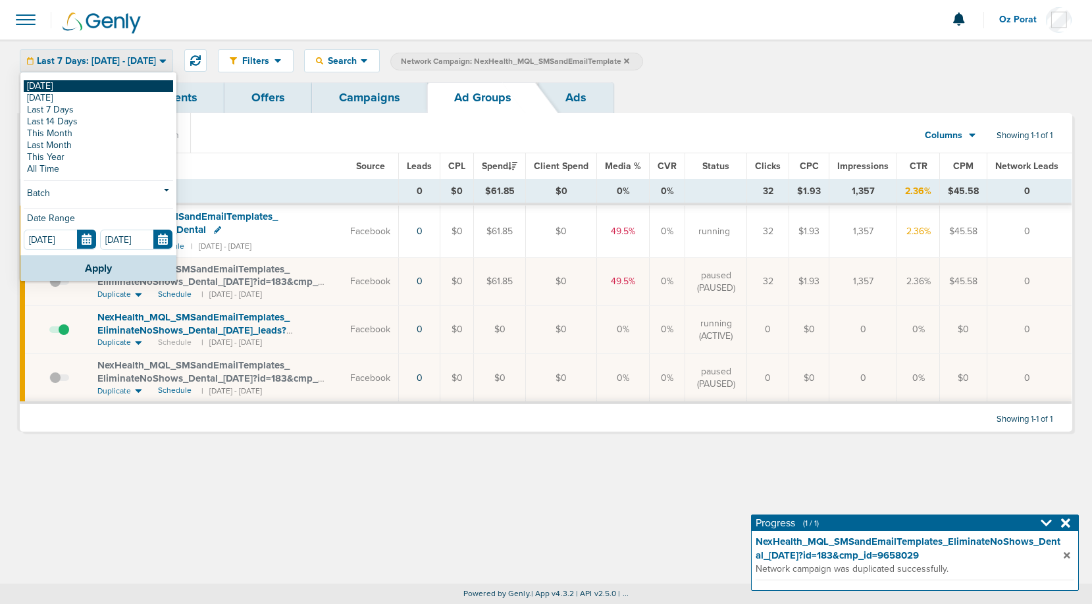
click at [87, 87] on link "[DATE]" at bounding box center [98, 86] width 149 height 12
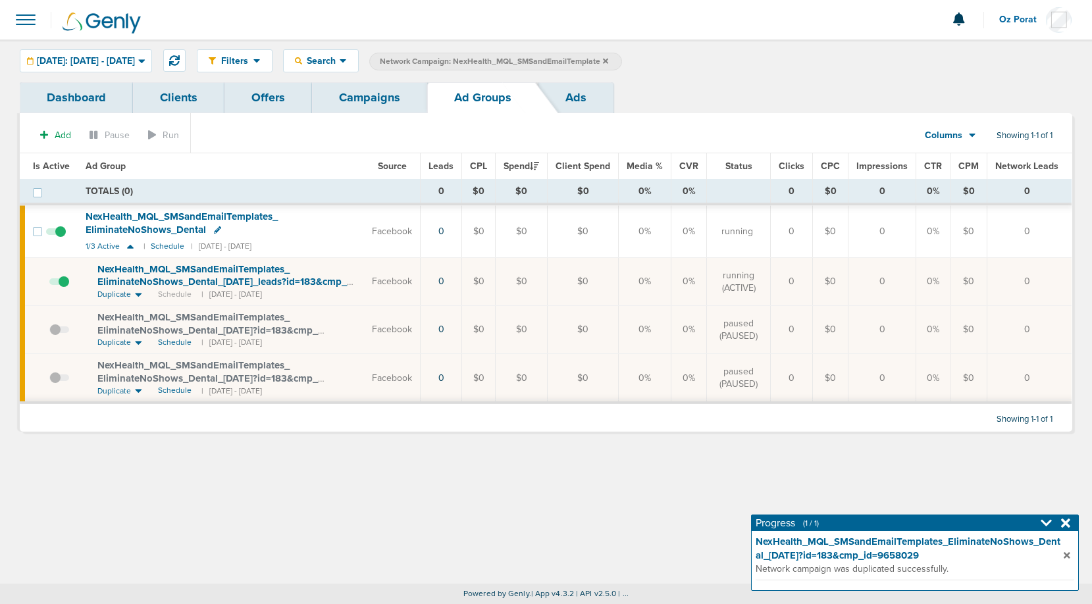
click at [393, 108] on link "Campaigns" at bounding box center [369, 97] width 115 height 31
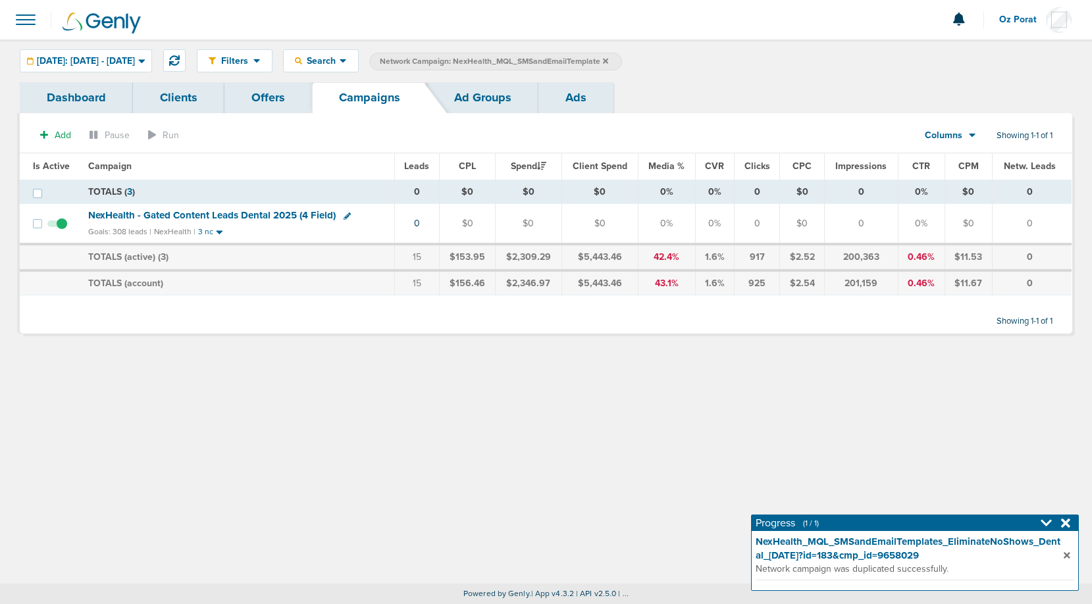
click at [608, 62] on icon at bounding box center [605, 60] width 5 height 5
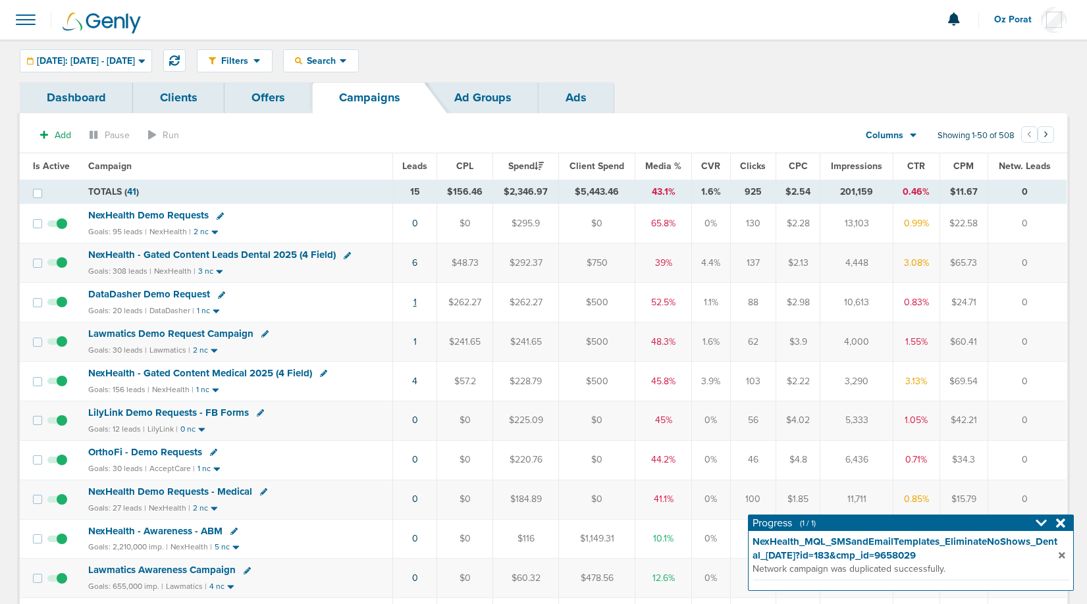
click at [417, 298] on link "1" at bounding box center [414, 302] width 3 height 11
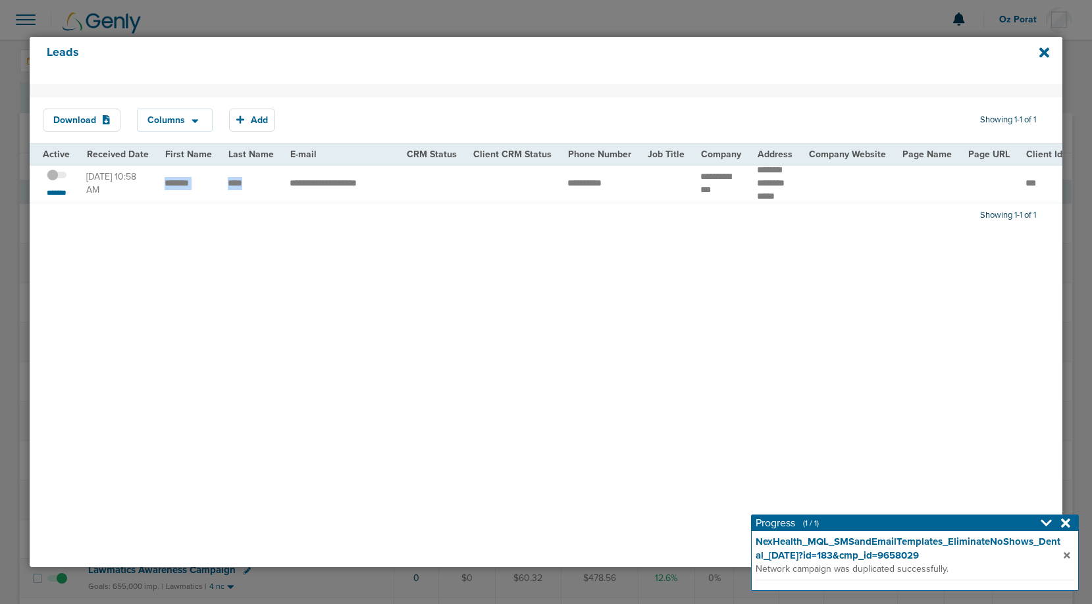
drag, startPoint x: 163, startPoint y: 190, endPoint x: 243, endPoint y: 193, distance: 79.7
click at [311, 193] on td "**********" at bounding box center [340, 183] width 117 height 39
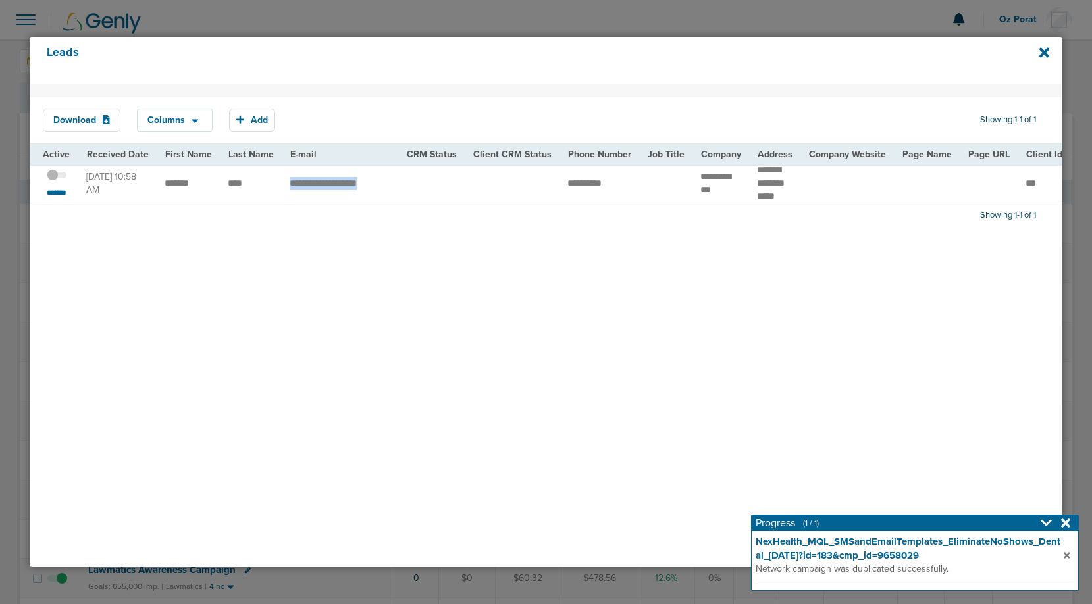
copy tr "**********"
click at [701, 194] on td "**********" at bounding box center [721, 183] width 57 height 39
click at [53, 182] on span at bounding box center [57, 182] width 20 height 0
click at [57, 177] on input "checkbox" at bounding box center [57, 177] width 0 height 0
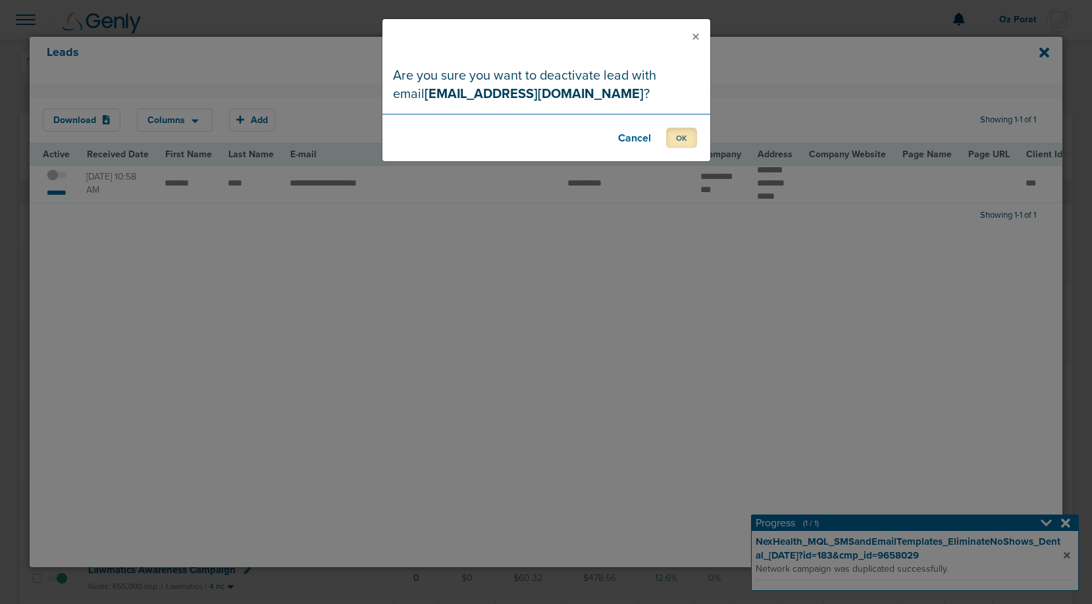
click at [685, 138] on button "OK" at bounding box center [681, 138] width 31 height 20
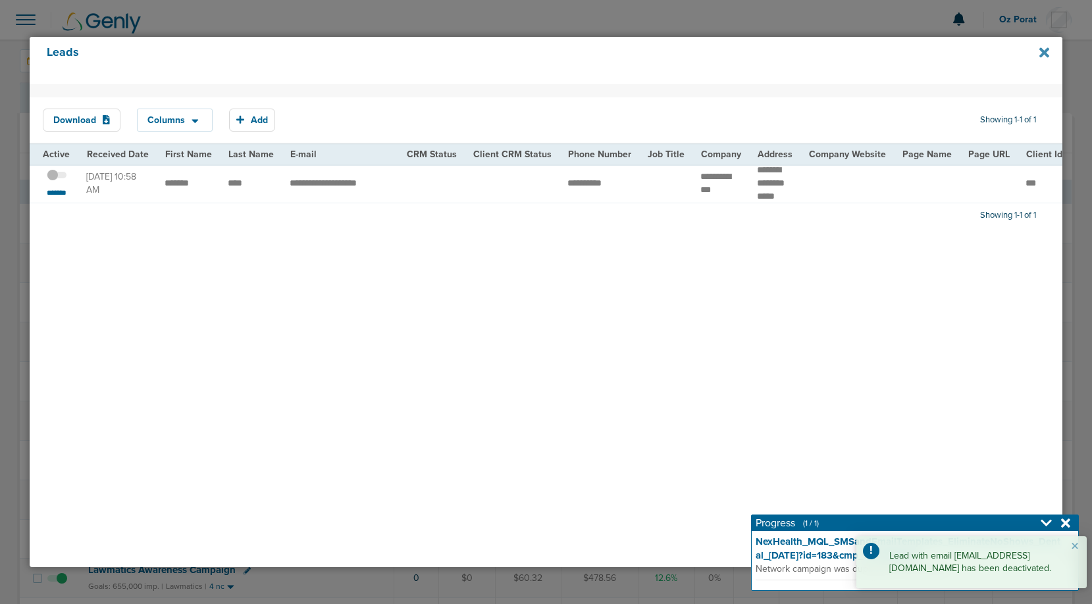
click at [1041, 53] on icon at bounding box center [1045, 52] width 10 height 14
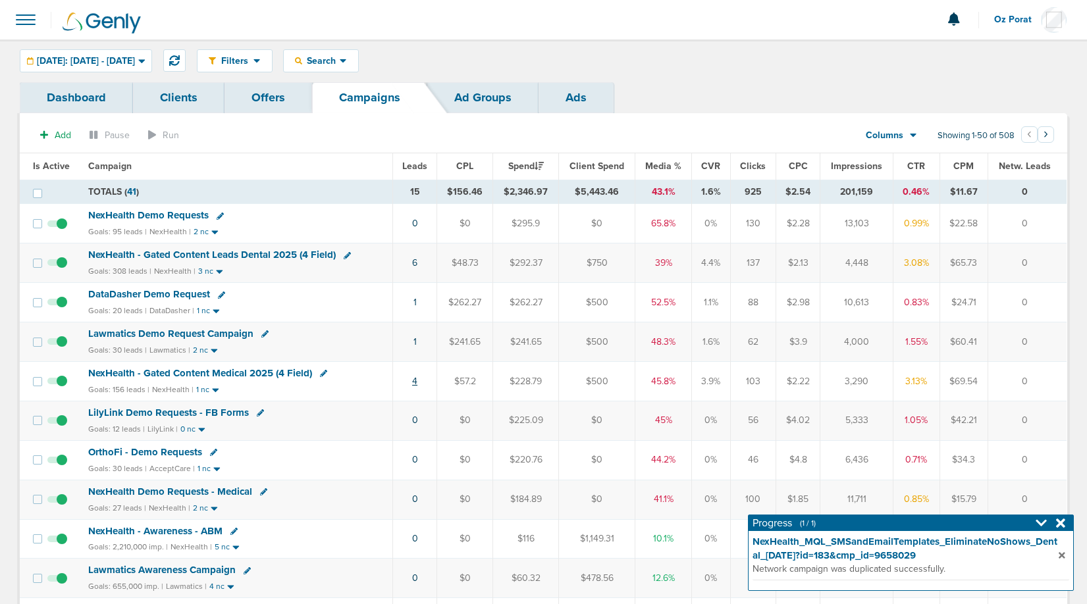
click at [415, 376] on link "4" at bounding box center [414, 381] width 5 height 11
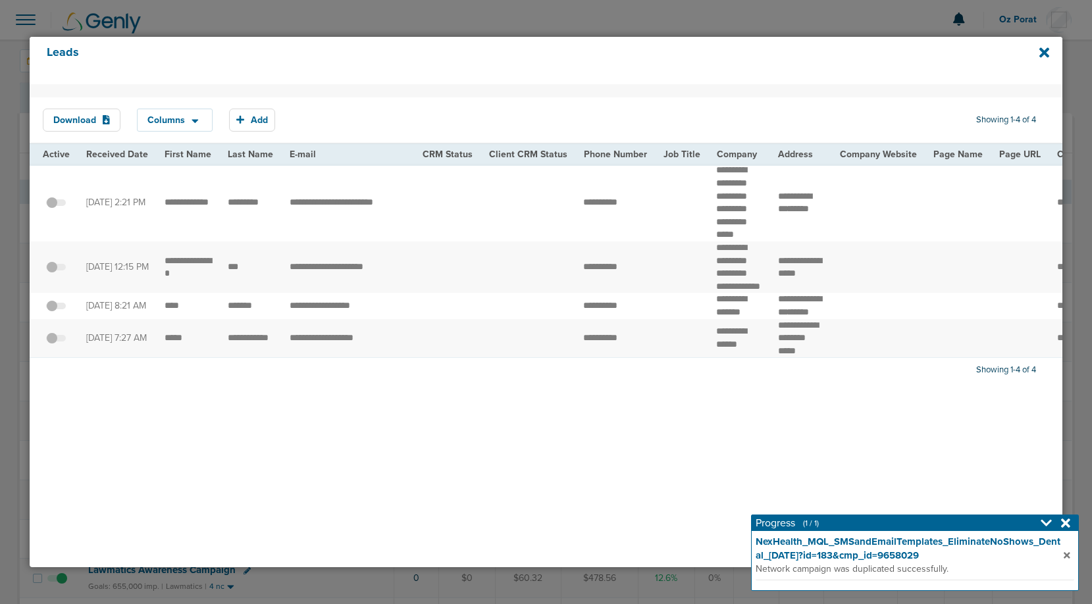
drag, startPoint x: 1041, startPoint y: 54, endPoint x: 931, endPoint y: 86, distance: 114.4
click at [1041, 54] on icon at bounding box center [1045, 52] width 10 height 10
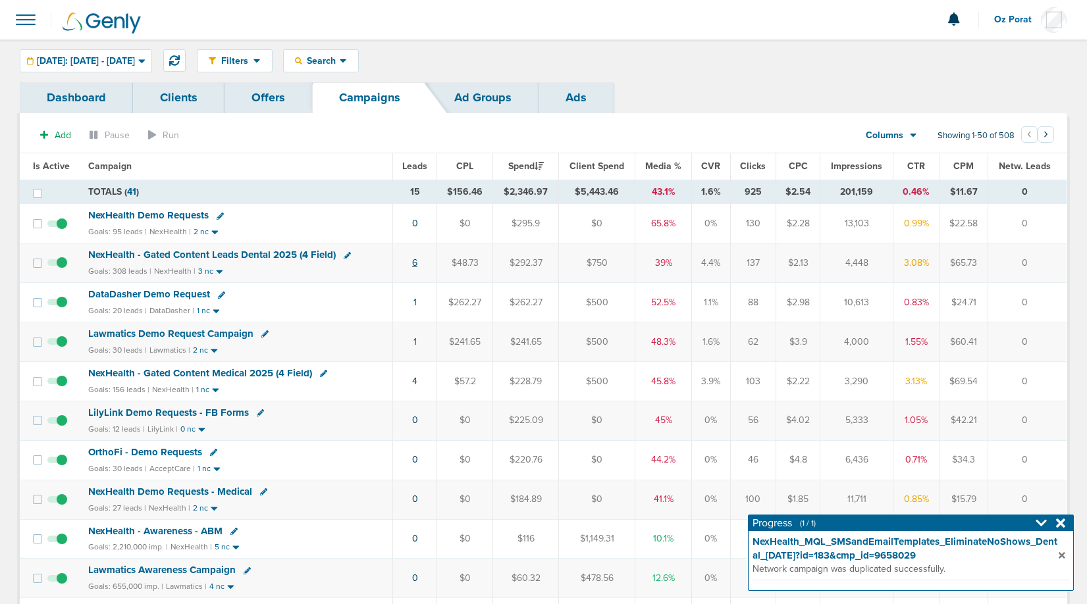
click at [415, 259] on link "6" at bounding box center [414, 262] width 5 height 11
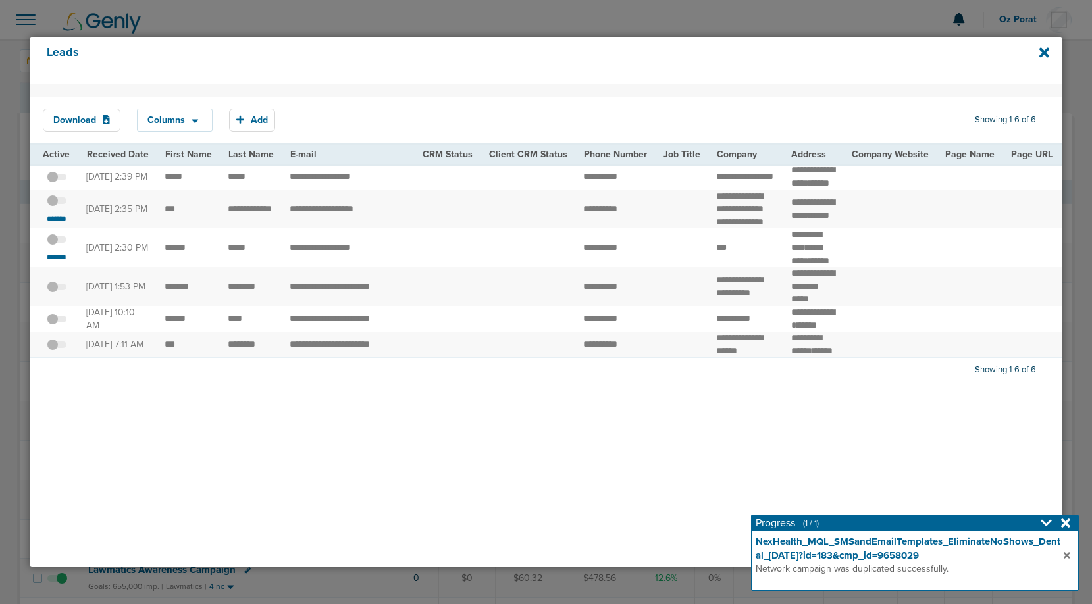
click at [55, 207] on span at bounding box center [57, 207] width 20 height 0
click at [57, 203] on input "checkbox" at bounding box center [57, 203] width 0 height 0
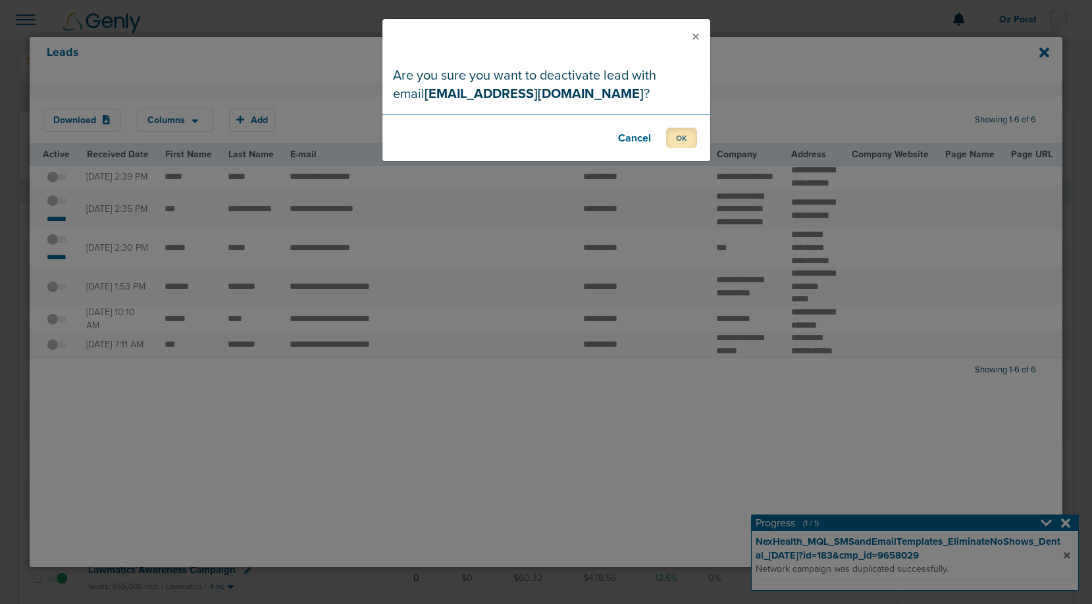
click at [683, 136] on button "OK" at bounding box center [681, 138] width 31 height 20
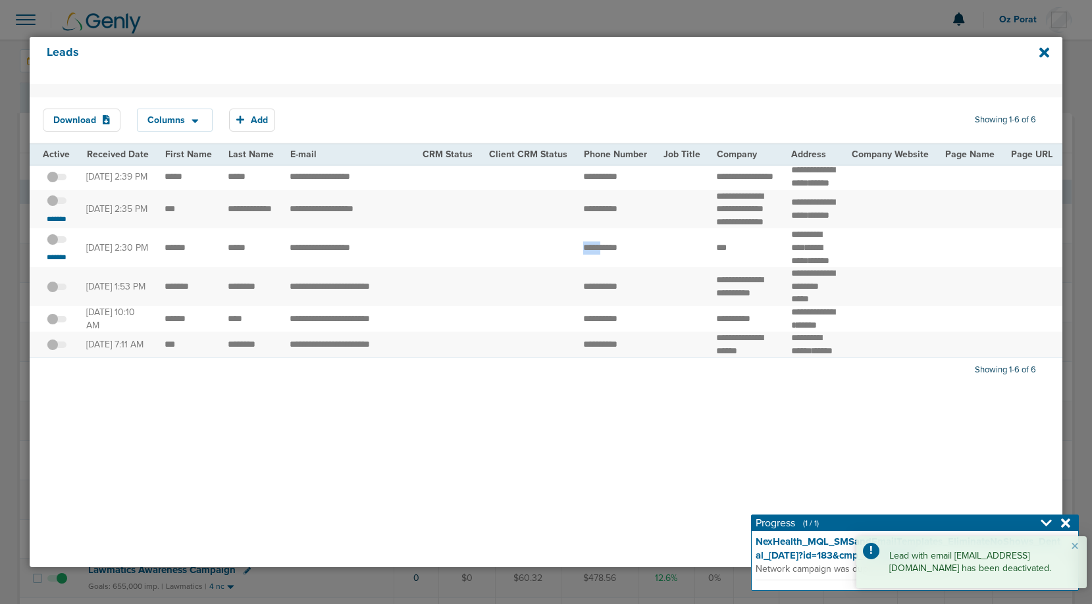
drag, startPoint x: 571, startPoint y: 294, endPoint x: 623, endPoint y: 294, distance: 52.0
click at [623, 267] on td "**********" at bounding box center [615, 247] width 80 height 39
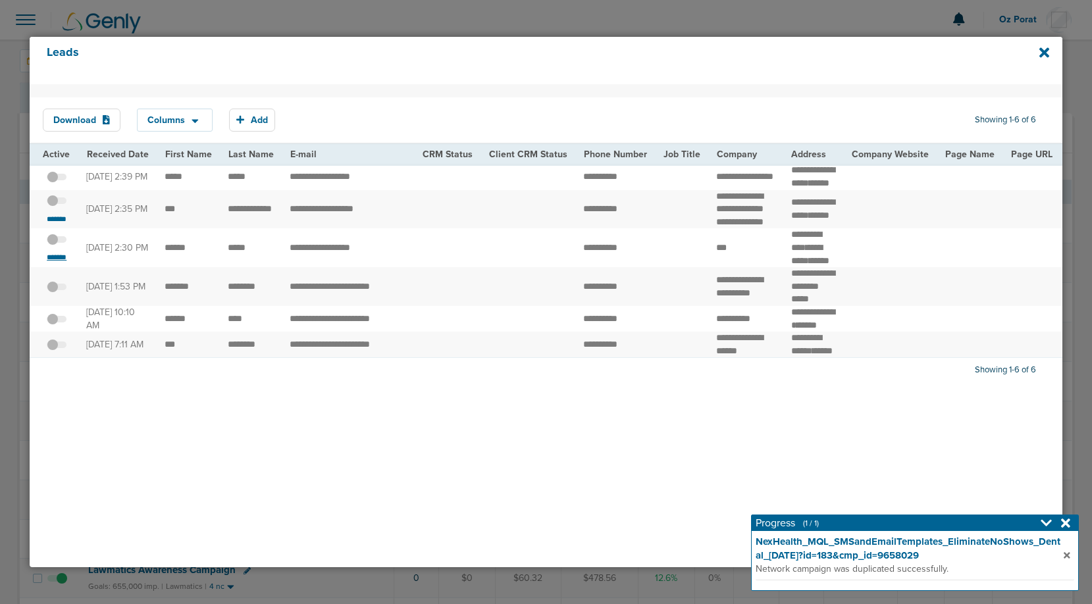
click at [59, 263] on small "*******" at bounding box center [57, 257] width 28 height 11
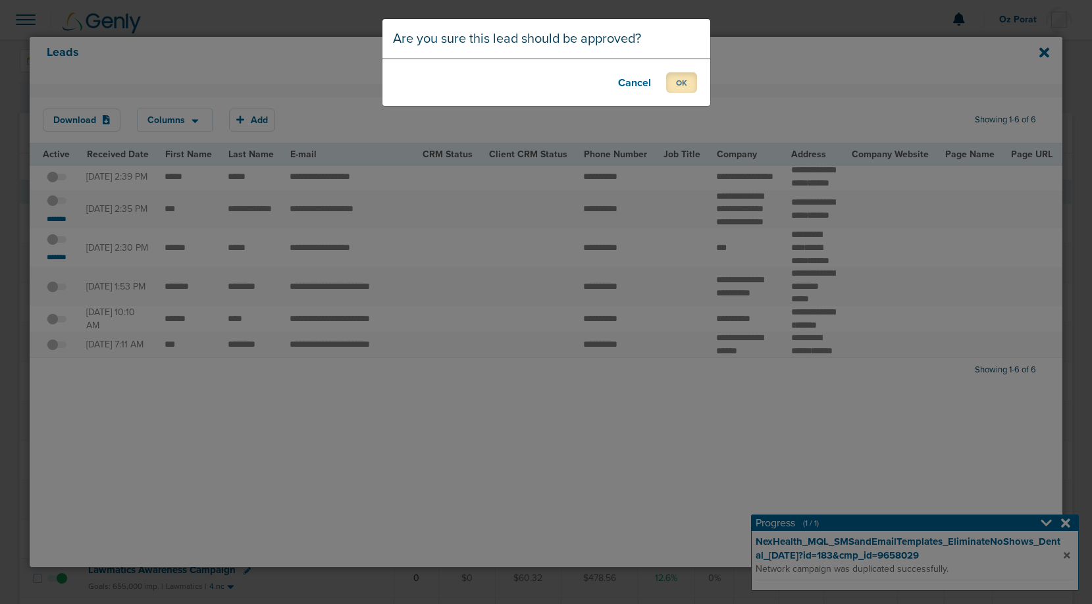
click at [684, 81] on button "OK" at bounding box center [681, 82] width 31 height 20
click at [690, 88] on button "OK" at bounding box center [681, 82] width 31 height 20
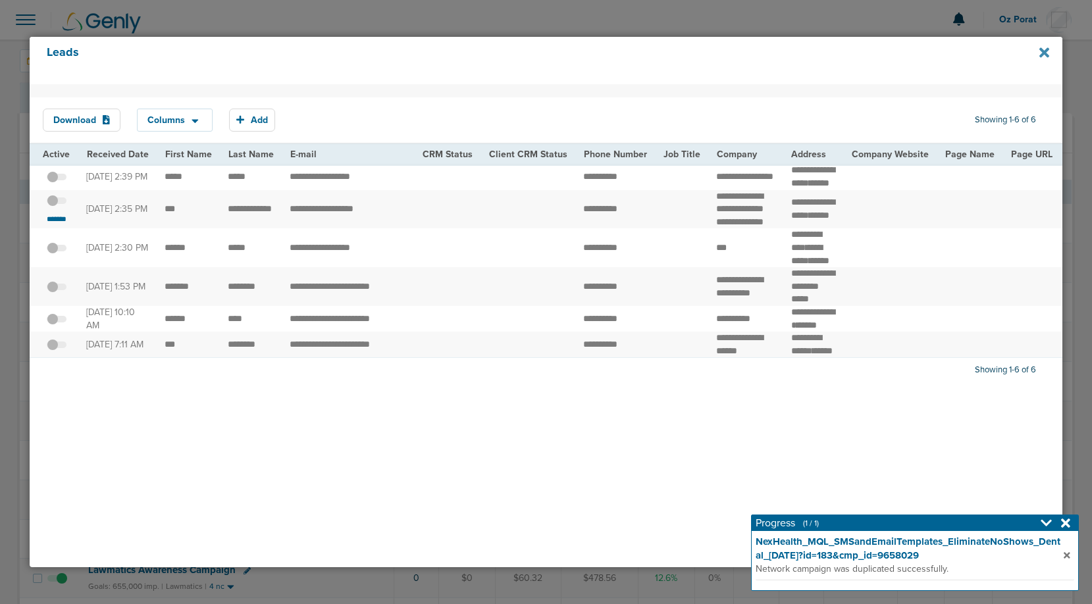
click at [1046, 52] on icon at bounding box center [1045, 52] width 10 height 14
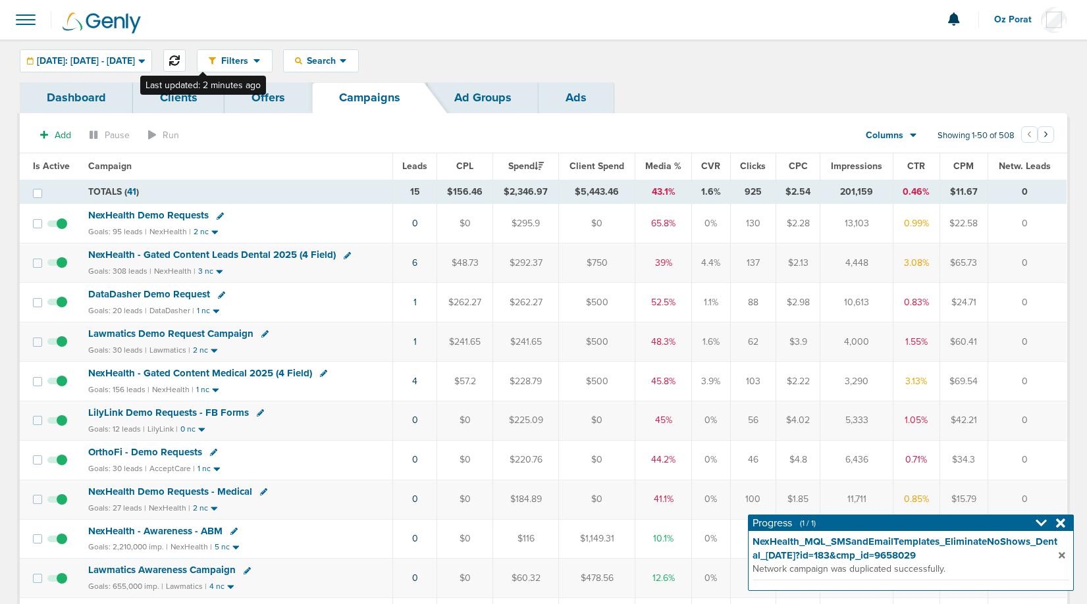
click at [186, 67] on button at bounding box center [174, 60] width 22 height 22
click at [415, 167] on span "Leads" at bounding box center [414, 166] width 25 height 11
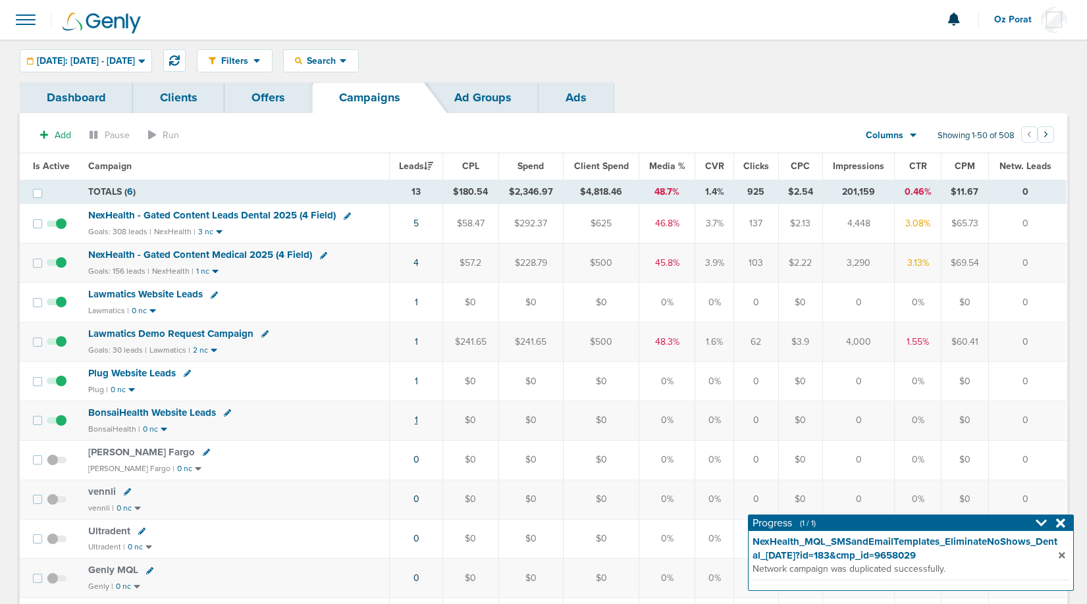
click at [418, 420] on link "1" at bounding box center [416, 420] width 3 height 11
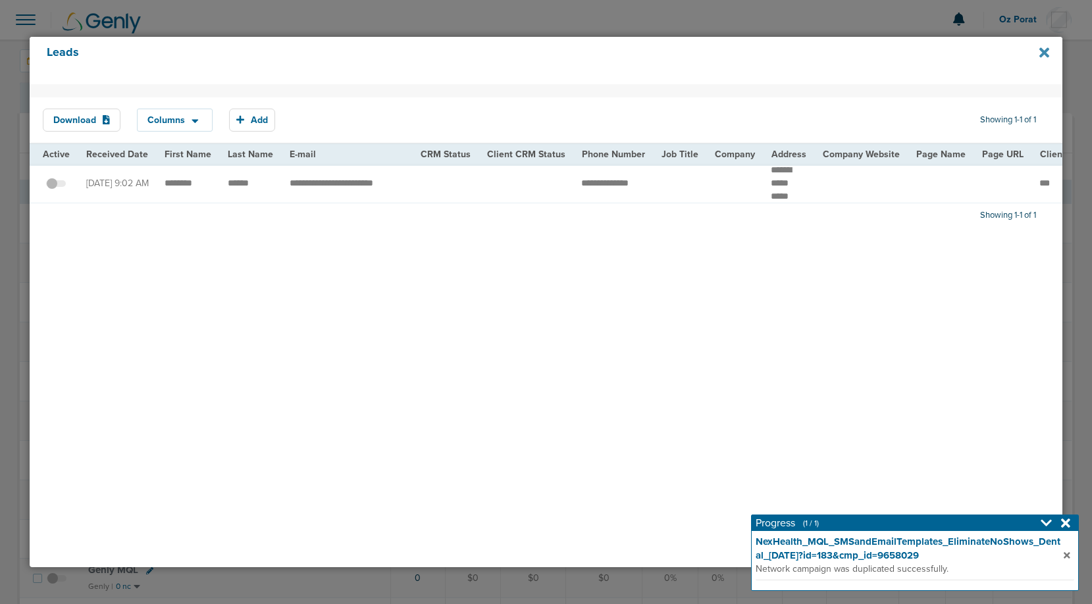
click at [1044, 49] on icon at bounding box center [1045, 52] width 10 height 14
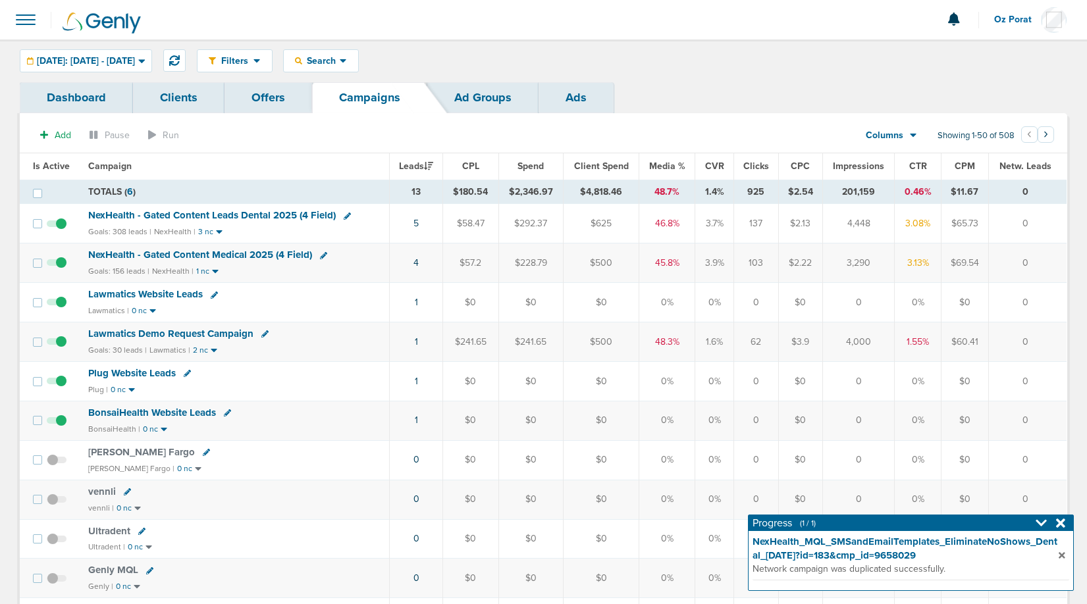
click at [250, 253] on span "NexHealth - Gated Content Medical 2025 (4 Field)" at bounding box center [200, 255] width 224 height 12
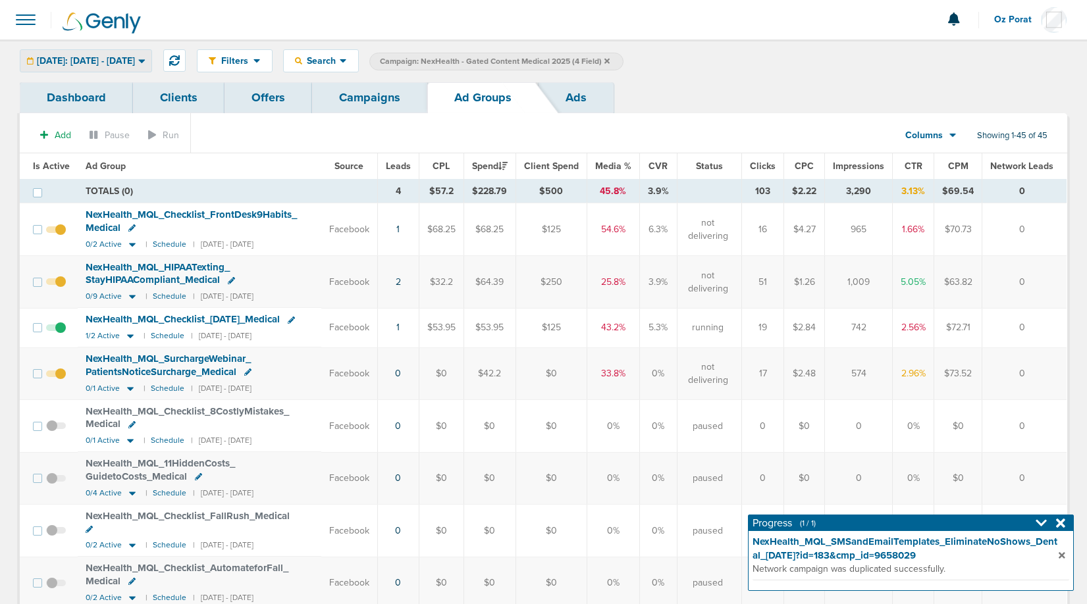
click at [125, 63] on span "[DATE]: [DATE] - [DATE]" at bounding box center [86, 61] width 98 height 9
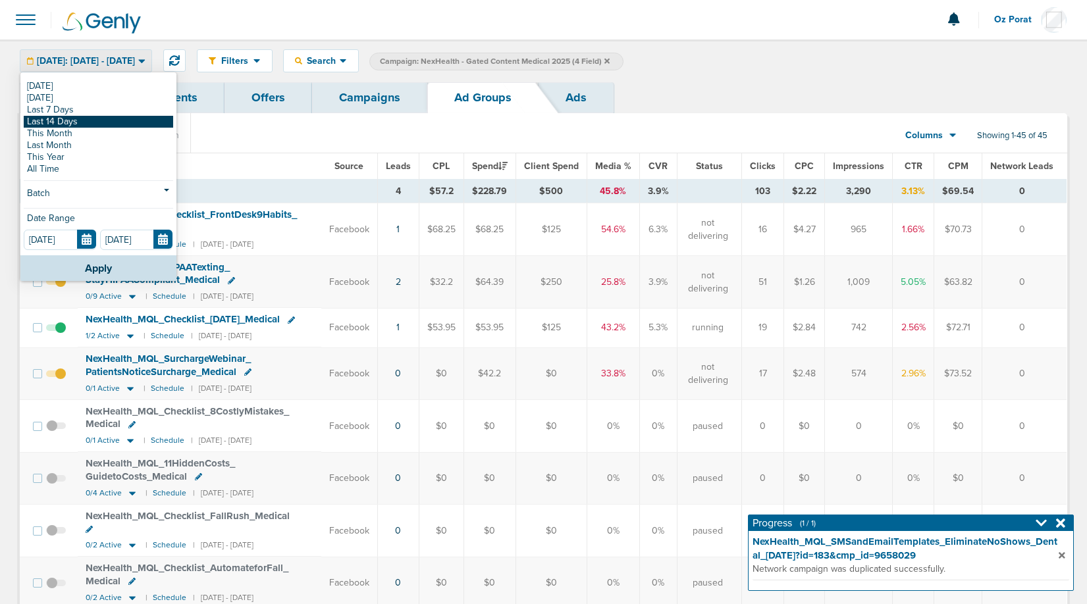
click at [75, 125] on link "Last 14 Days" at bounding box center [98, 122] width 149 height 12
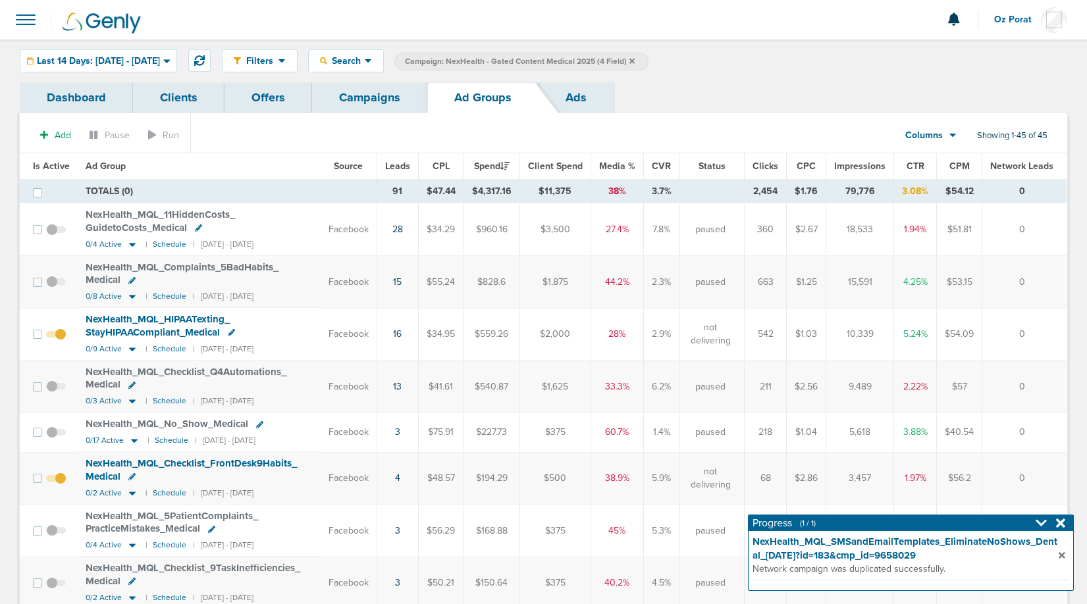
click at [1055, 522] on div at bounding box center [1053, 523] width 34 height 13
click at [1060, 524] on icon at bounding box center [1060, 523] width 9 height 9
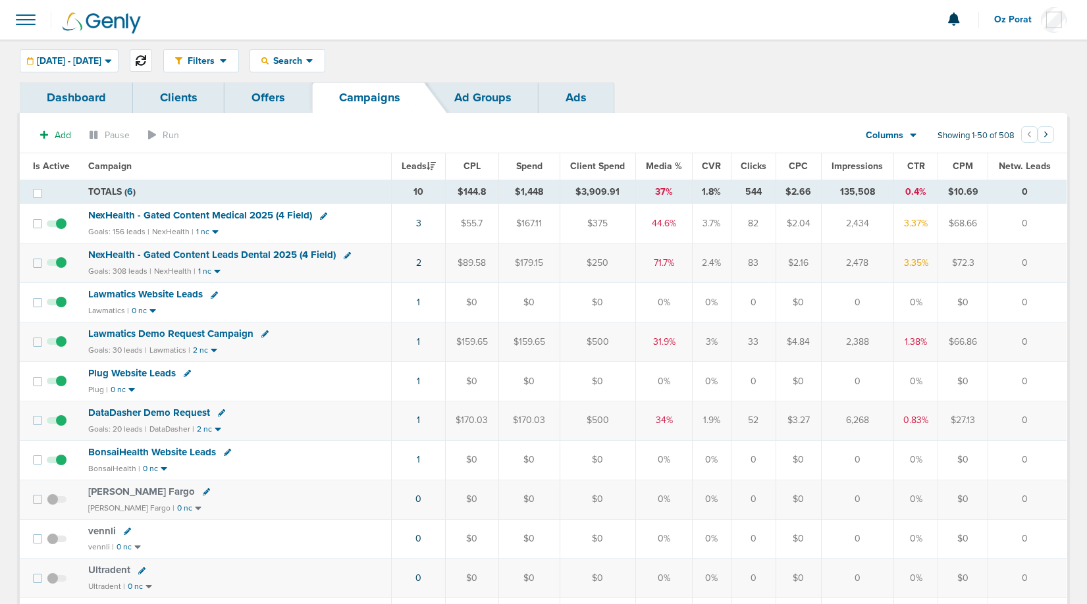
click at [146, 62] on icon at bounding box center [141, 60] width 11 height 11
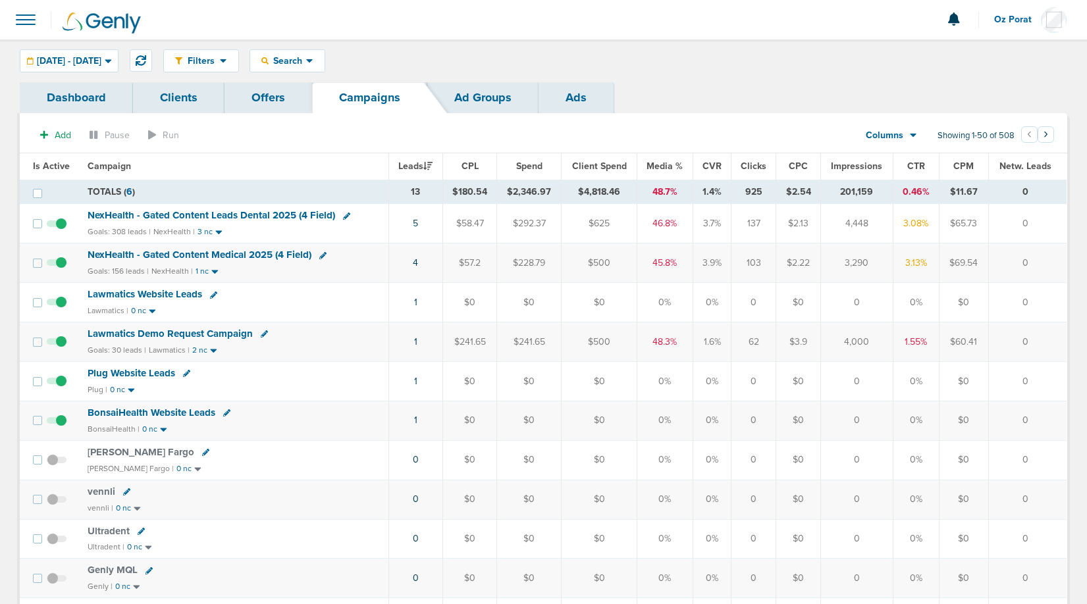
click at [291, 215] on span "NexHealth - Gated Content Leads Dental 2025 (4 Field)" at bounding box center [212, 215] width 248 height 12
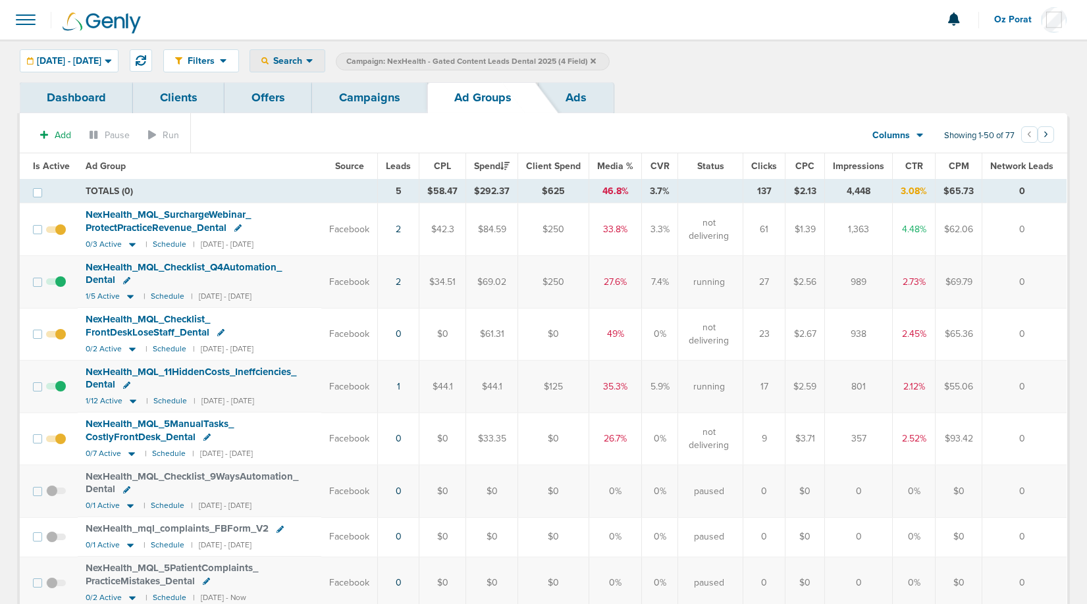
click at [306, 60] on span "Search" at bounding box center [288, 60] width 38 height 11
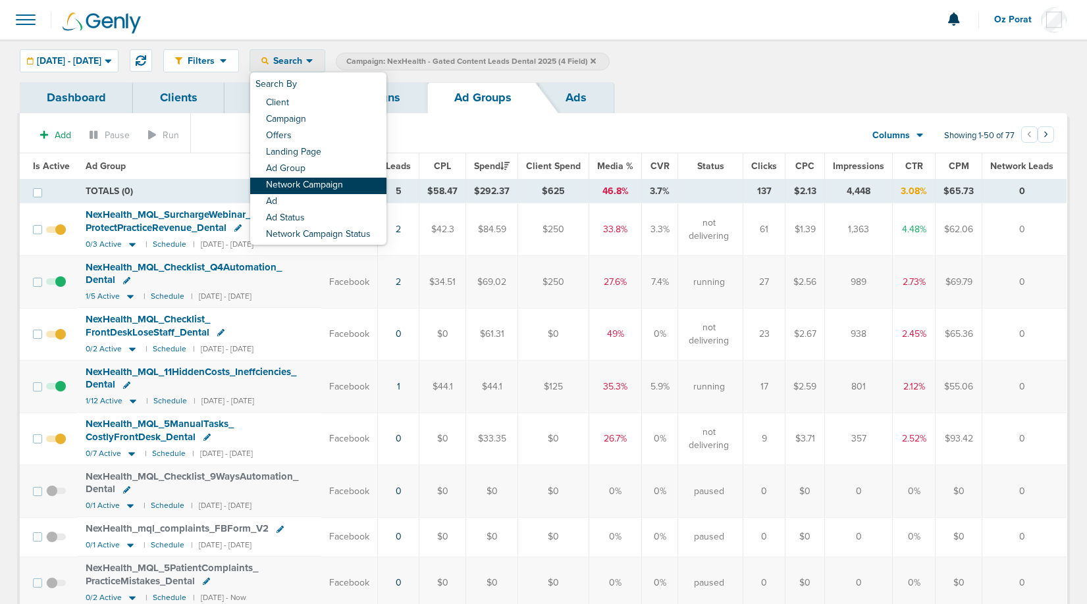
click at [338, 182] on link "Network Campaign" at bounding box center [318, 186] width 136 height 16
select select "netCmpName"
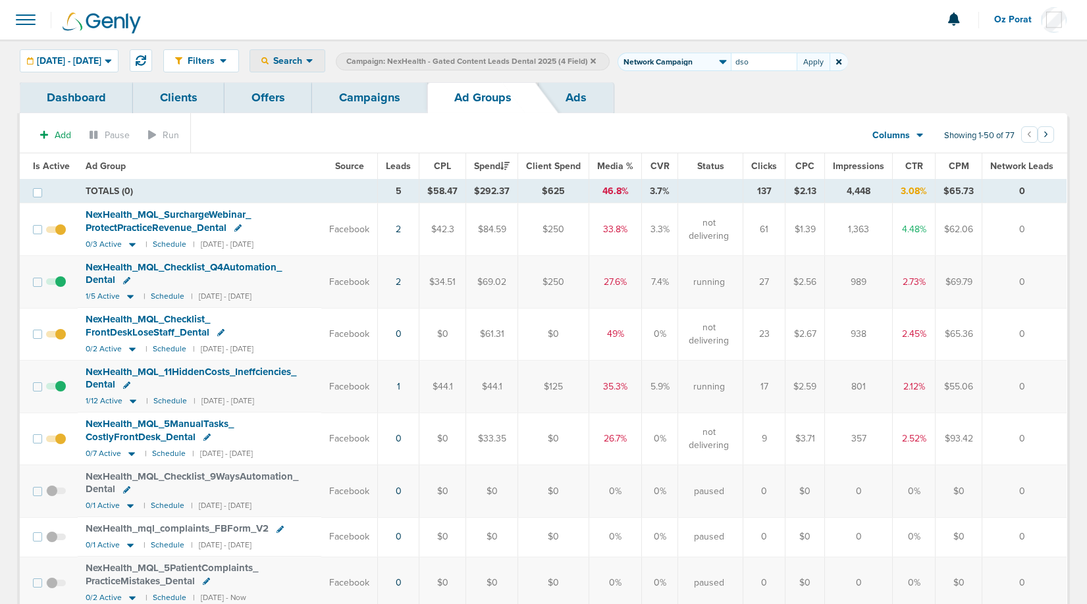
type input "dso"
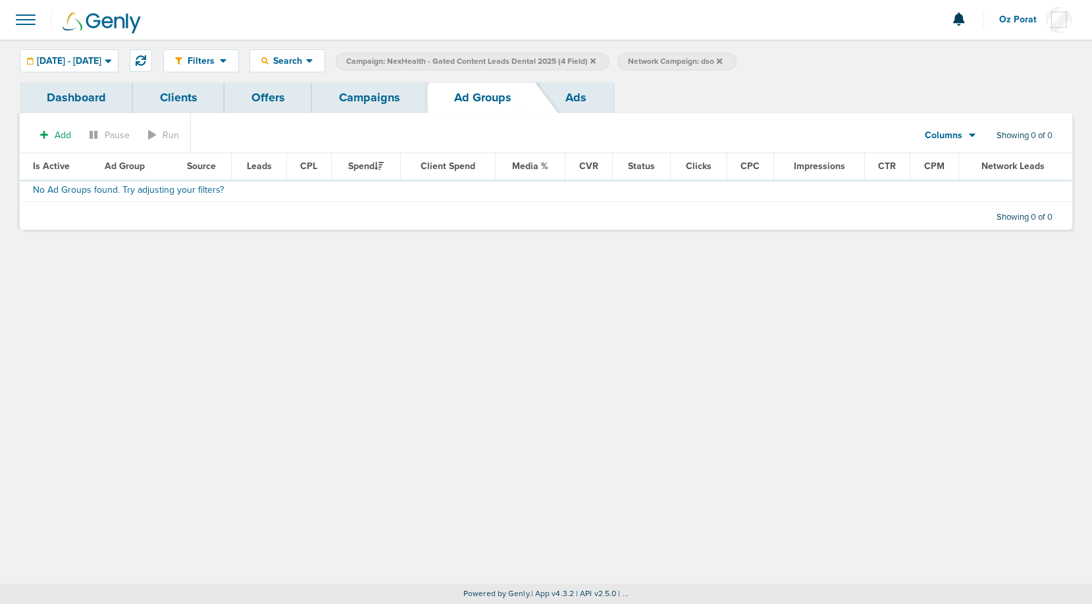
click at [722, 59] on icon at bounding box center [719, 60] width 5 height 5
